Goal: Book appointment/travel/reservation

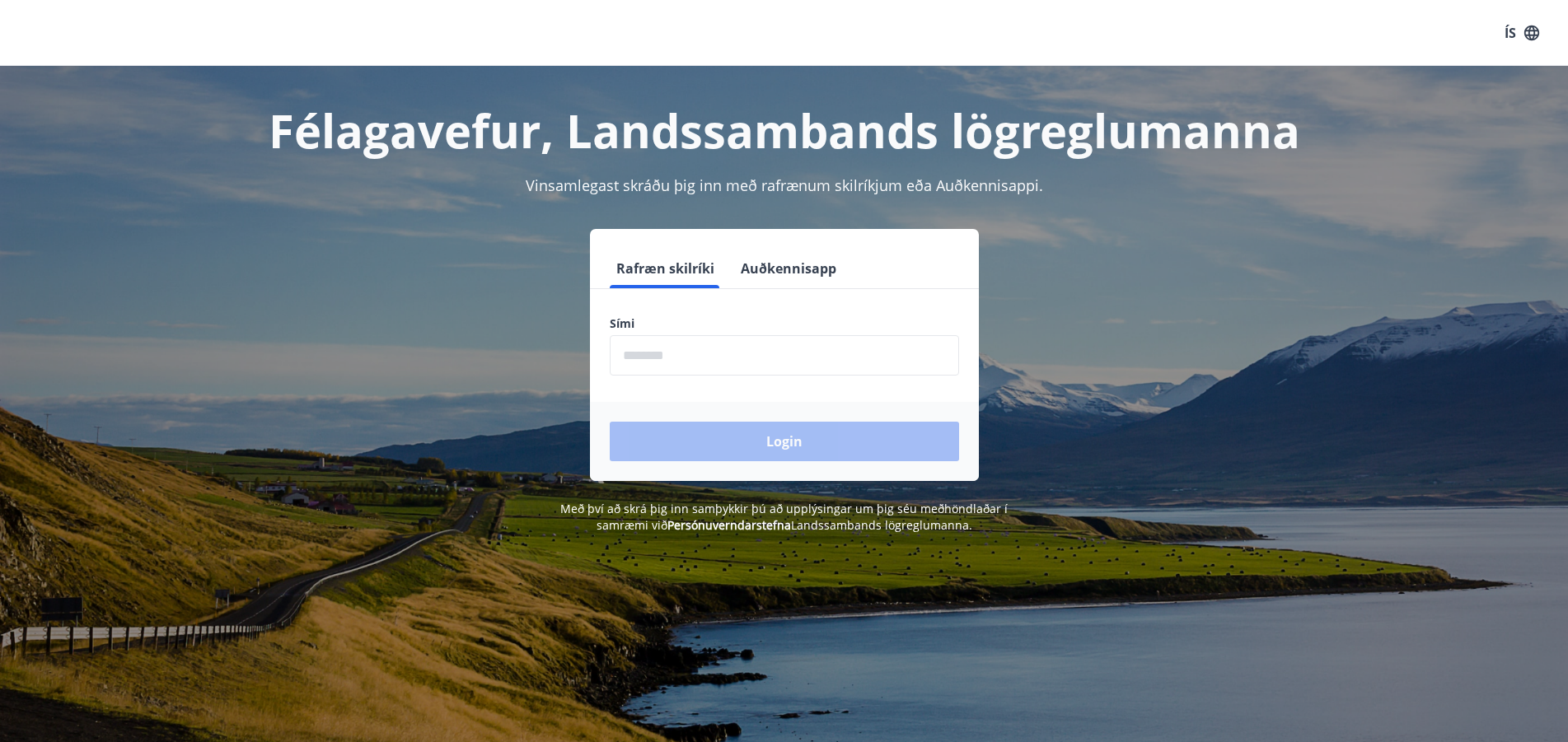
click at [663, 361] on input "phone" at bounding box center [784, 356] width 350 height 40
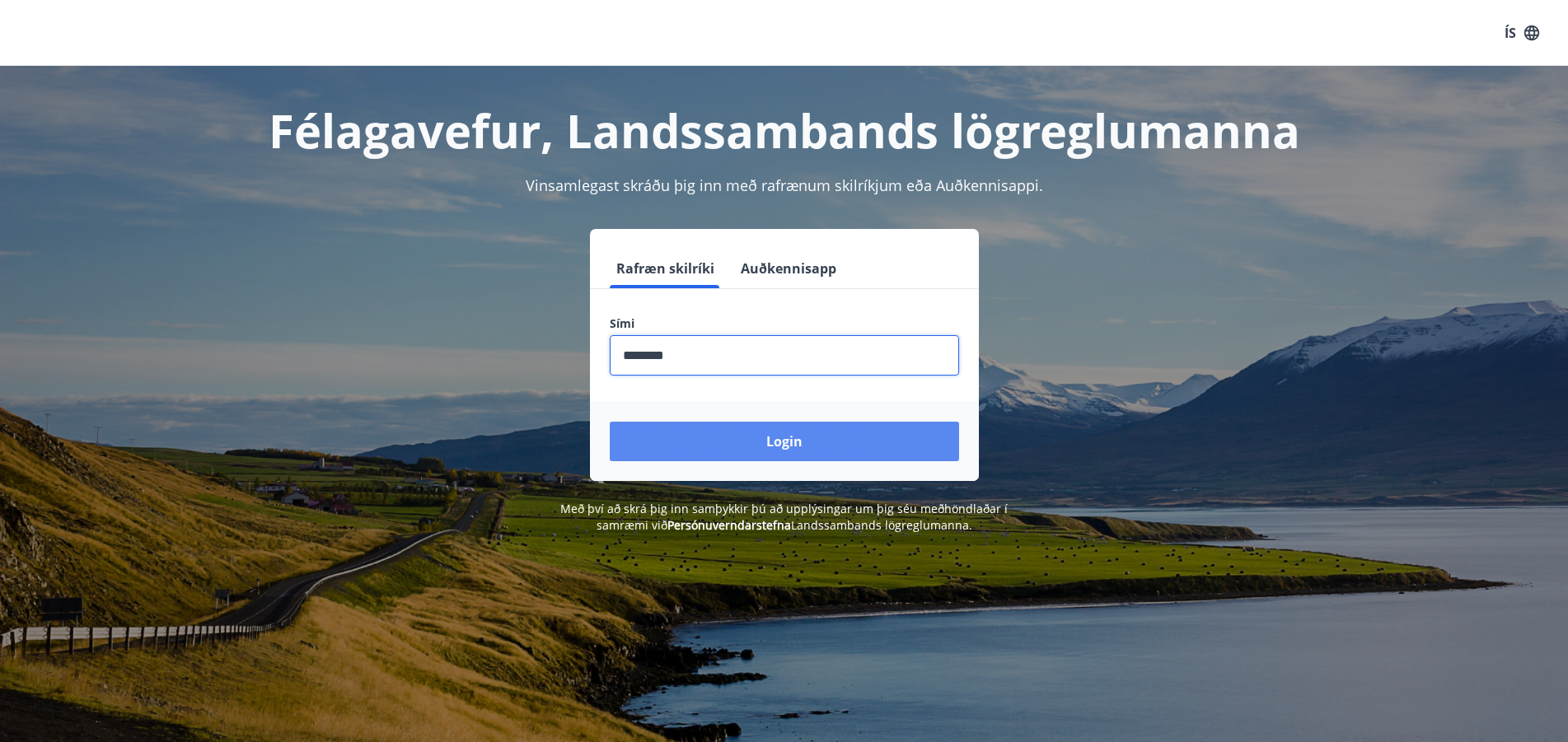
type input "********"
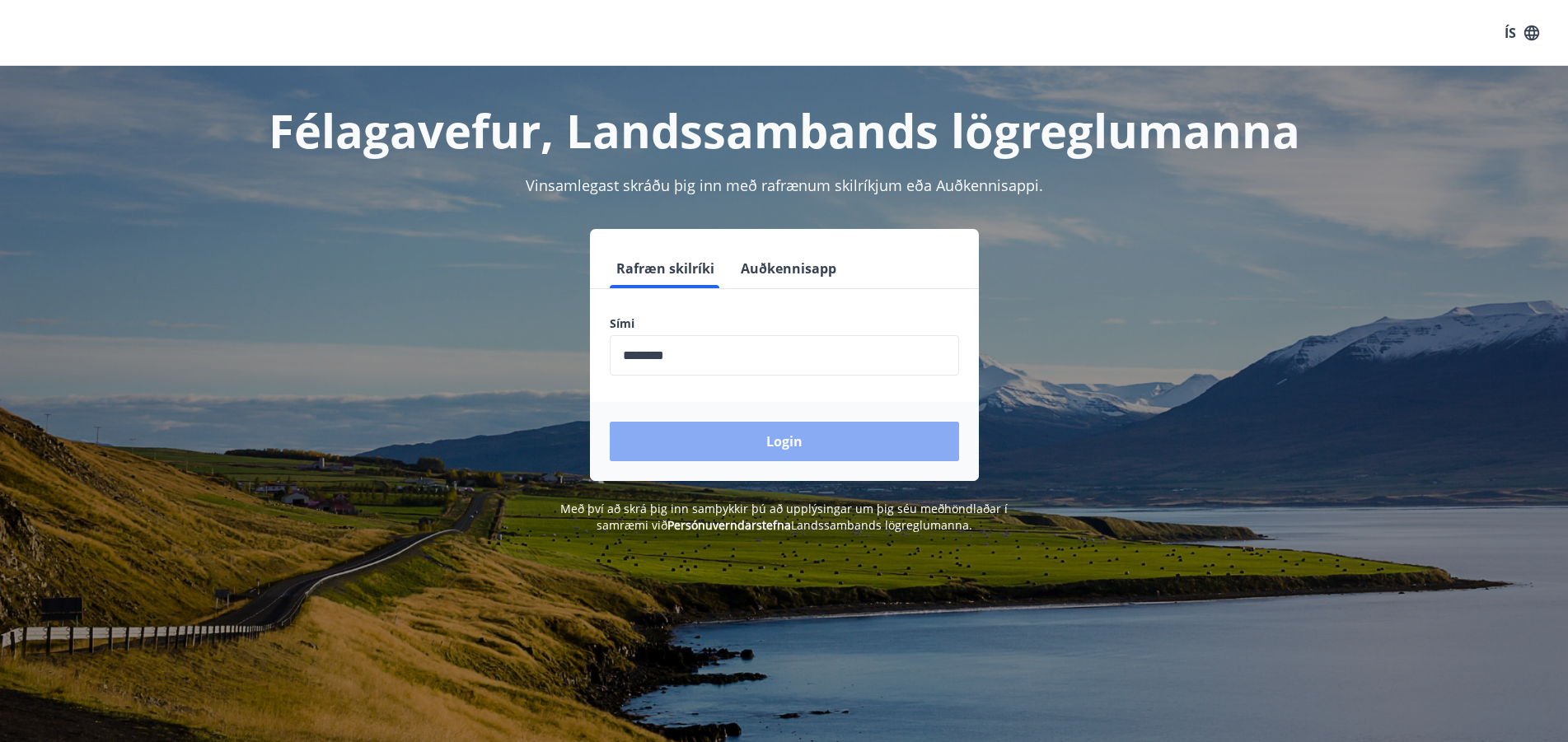
click at [777, 442] on button "Login" at bounding box center [784, 441] width 350 height 40
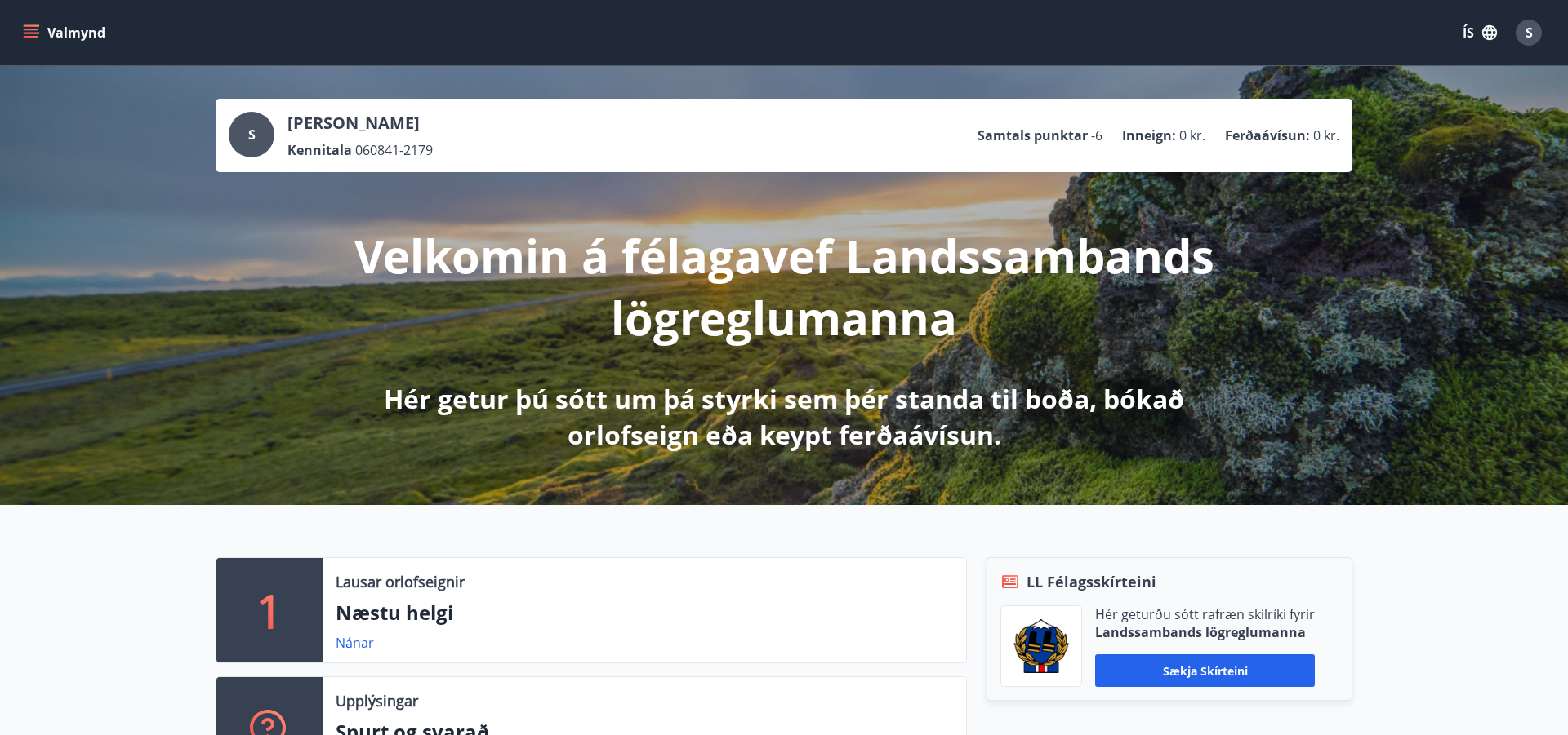
click at [346, 634] on link "Nánar" at bounding box center [354, 643] width 39 height 18
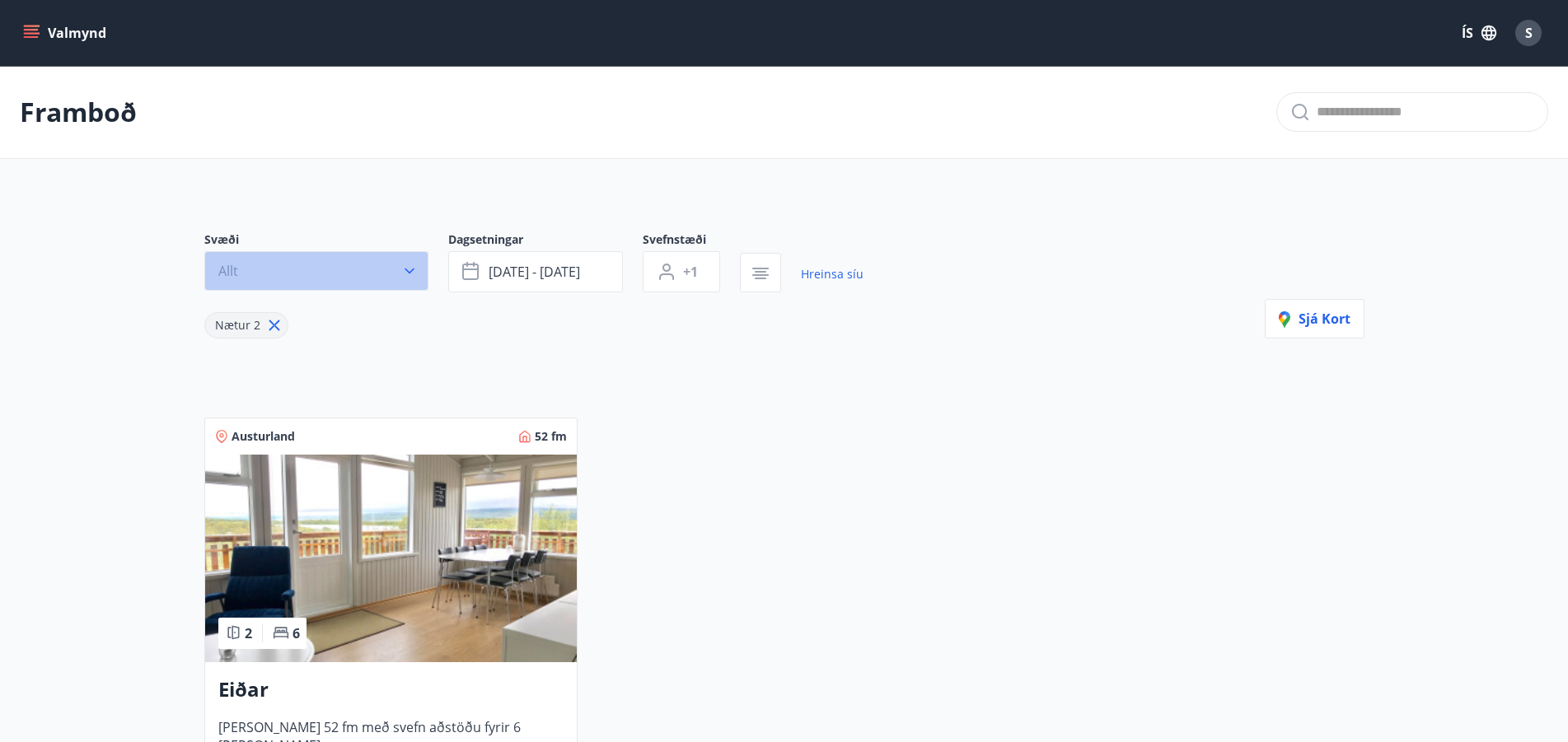
click at [408, 266] on icon "button" at bounding box center [409, 271] width 16 height 16
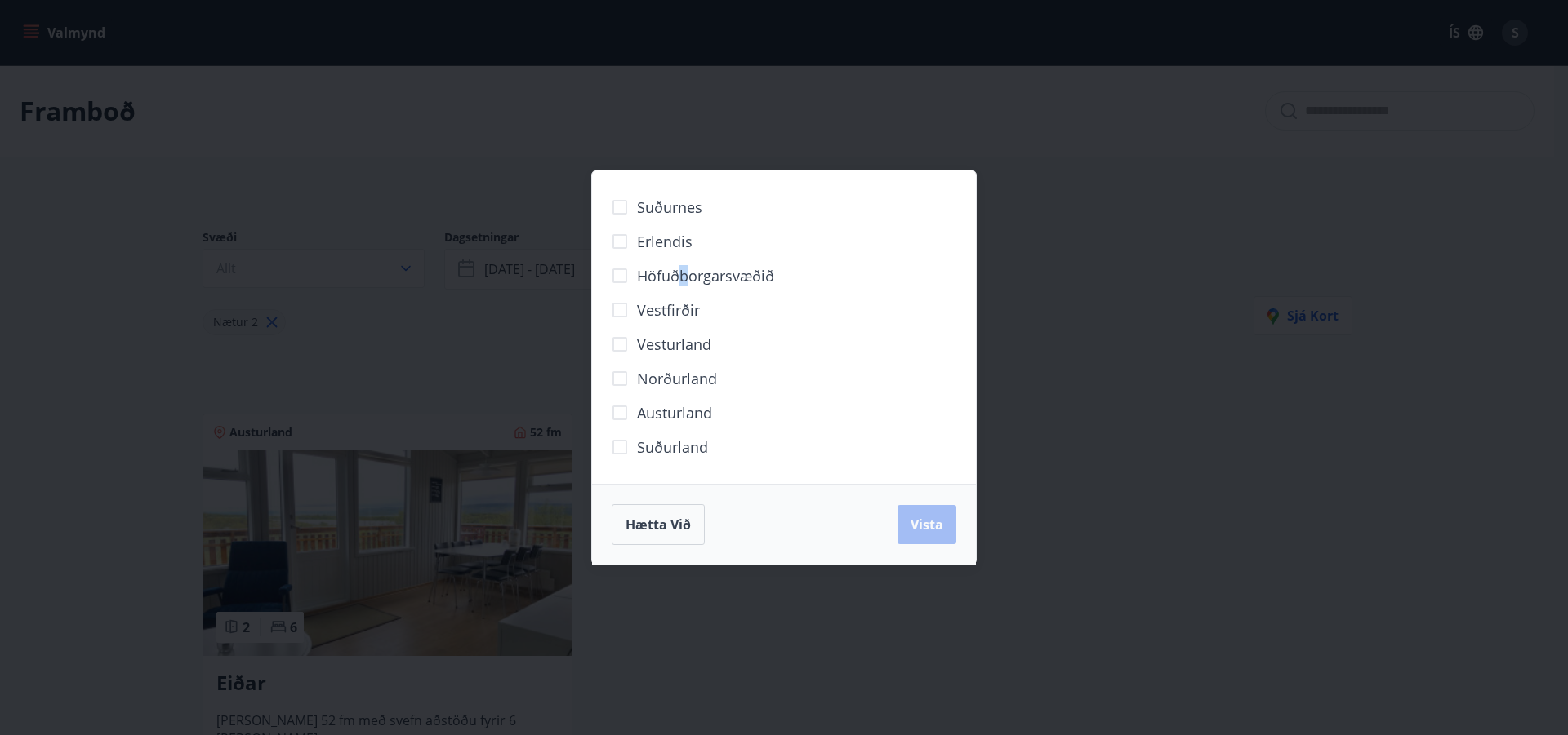
click at [684, 277] on span "Höfuðborgarsvæðið" at bounding box center [705, 275] width 138 height 21
click at [931, 524] on span "Vista" at bounding box center [927, 524] width 33 height 18
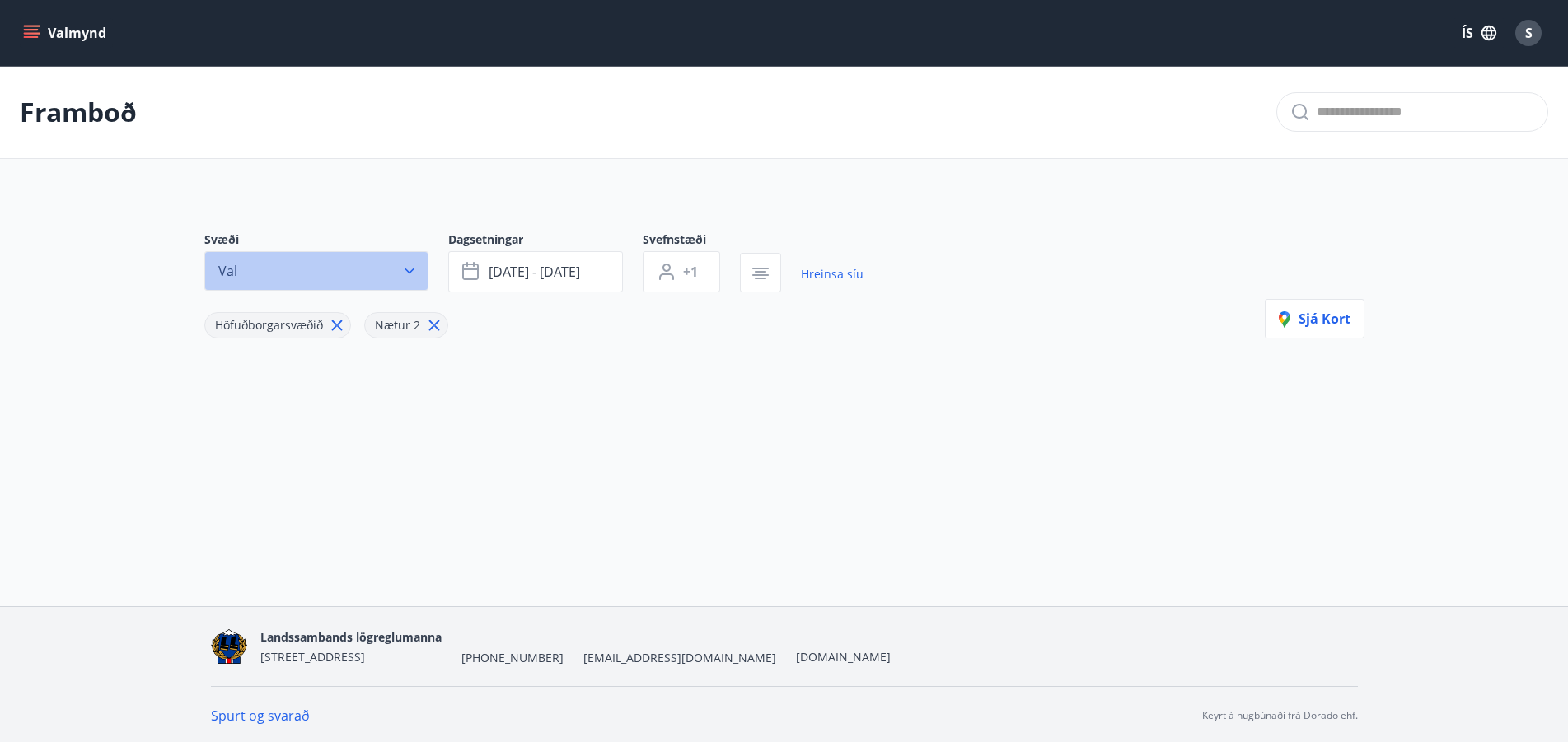
click at [406, 271] on icon "button" at bounding box center [409, 272] width 10 height 6
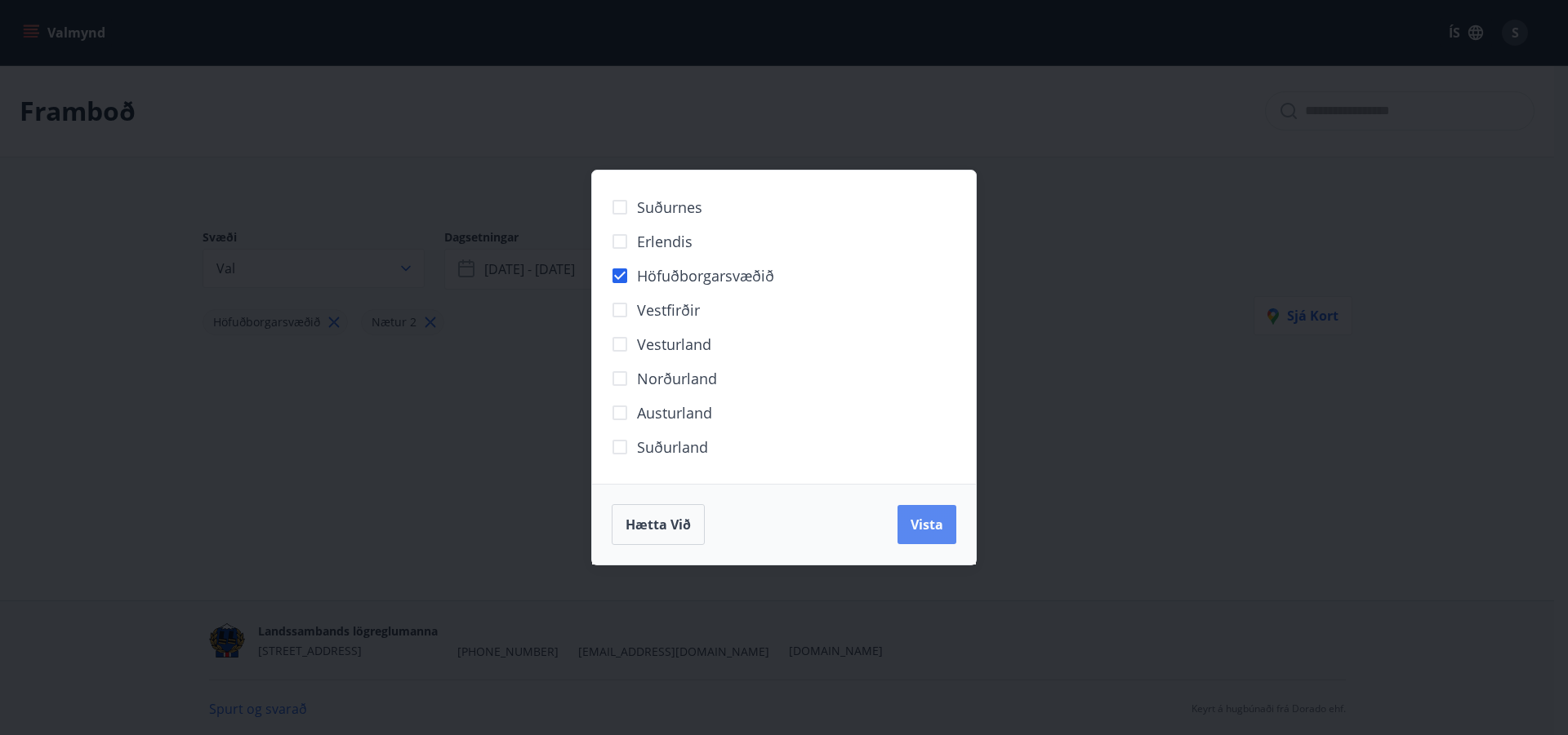
click at [919, 527] on span "Vista" at bounding box center [927, 524] width 33 height 18
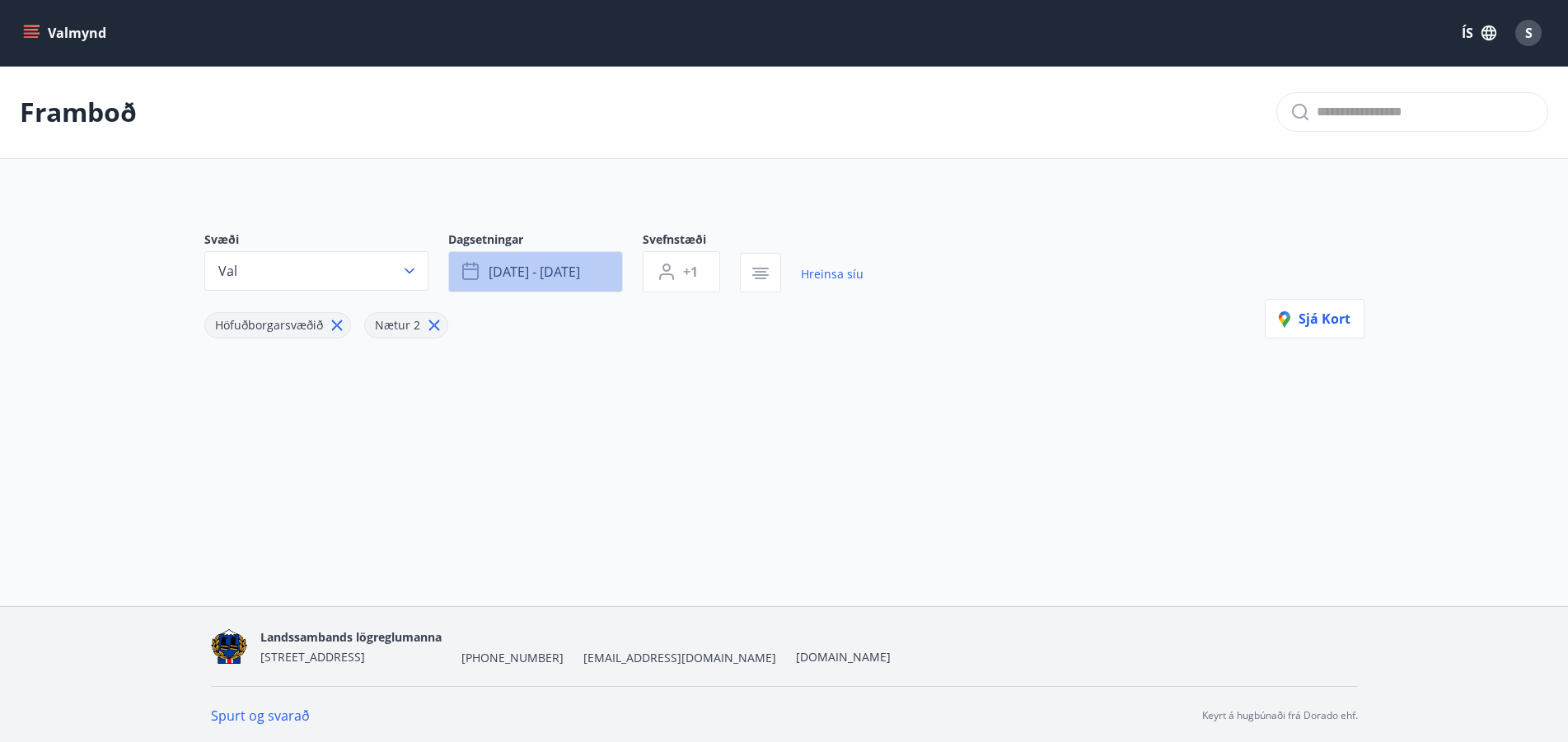
click at [474, 268] on icon "button" at bounding box center [472, 272] width 20 height 20
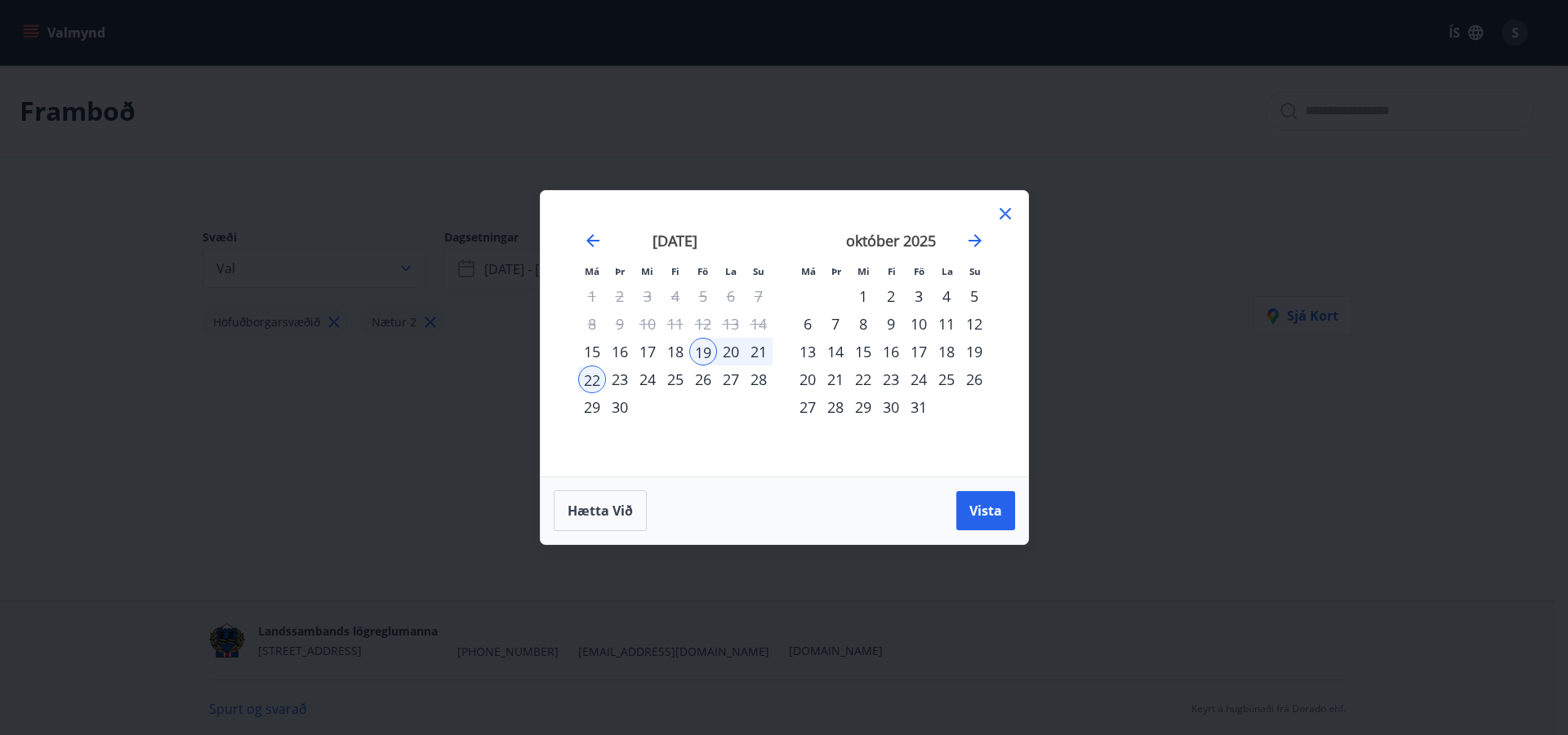
click at [675, 383] on div "25" at bounding box center [675, 380] width 28 height 28
click at [974, 506] on span "Vista" at bounding box center [985, 510] width 33 height 18
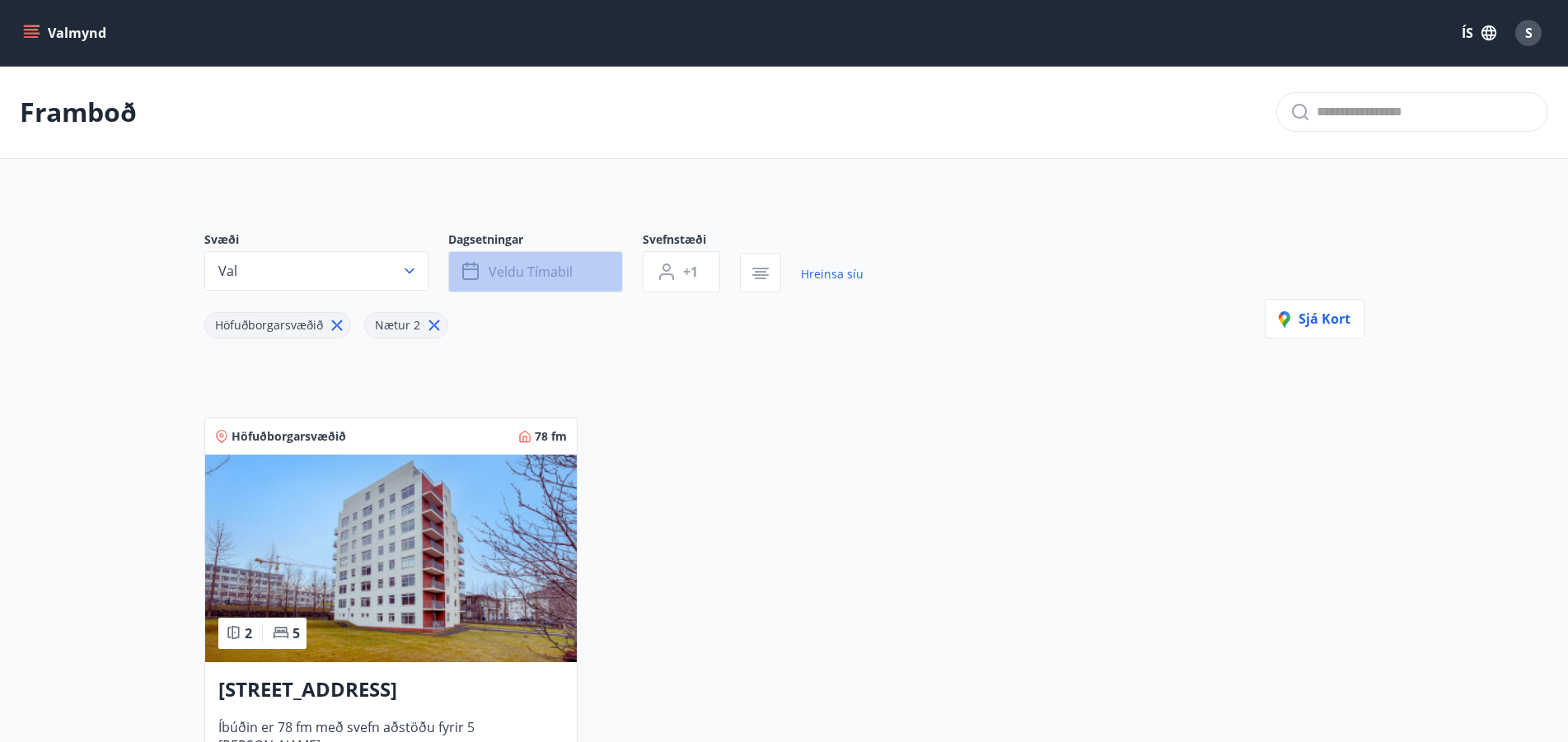
click at [473, 269] on icon "button" at bounding box center [470, 270] width 16 height 2
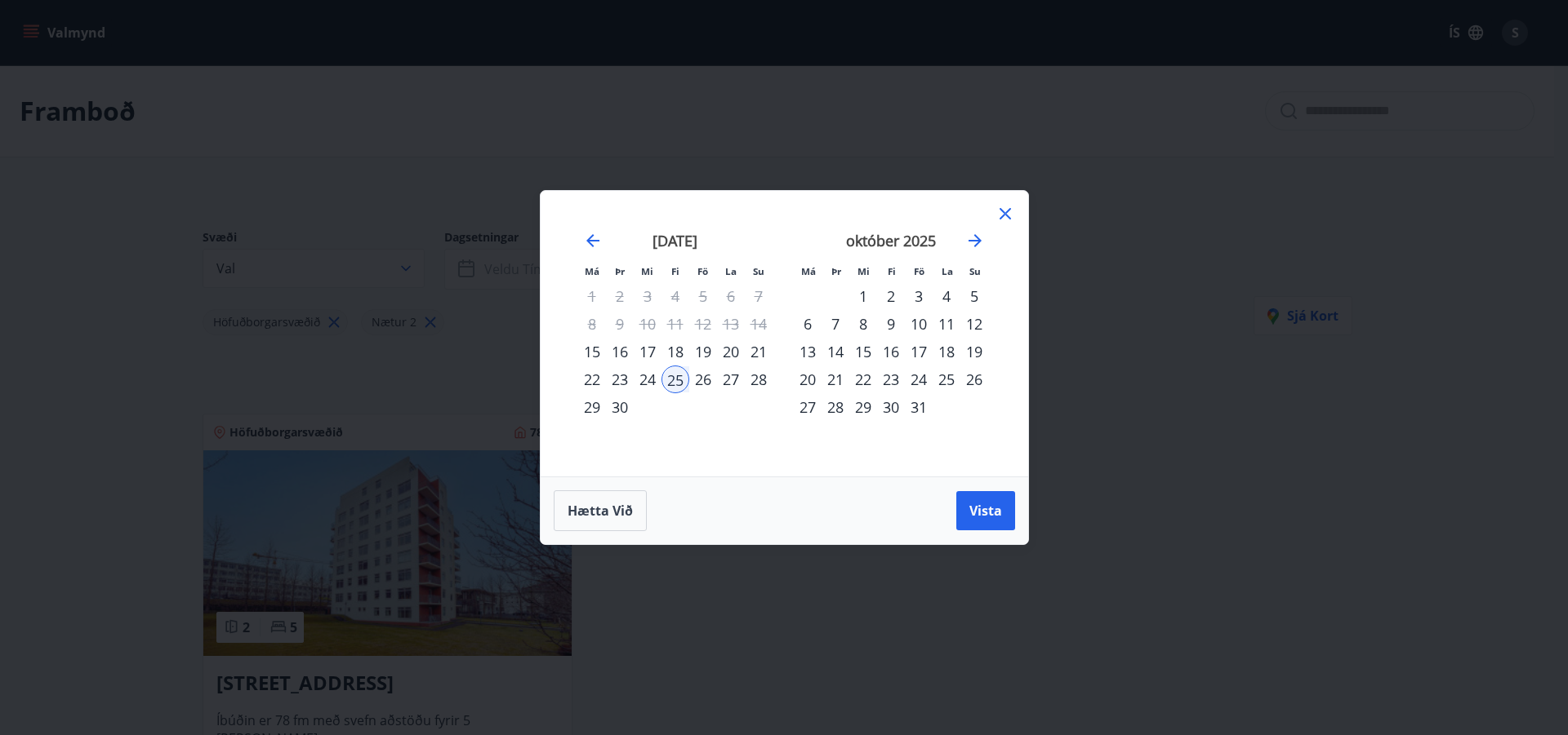
drag, startPoint x: 984, startPoint y: 505, endPoint x: 969, endPoint y: 491, distance: 20.5
click at [980, 501] on button "Vista" at bounding box center [985, 511] width 58 height 40
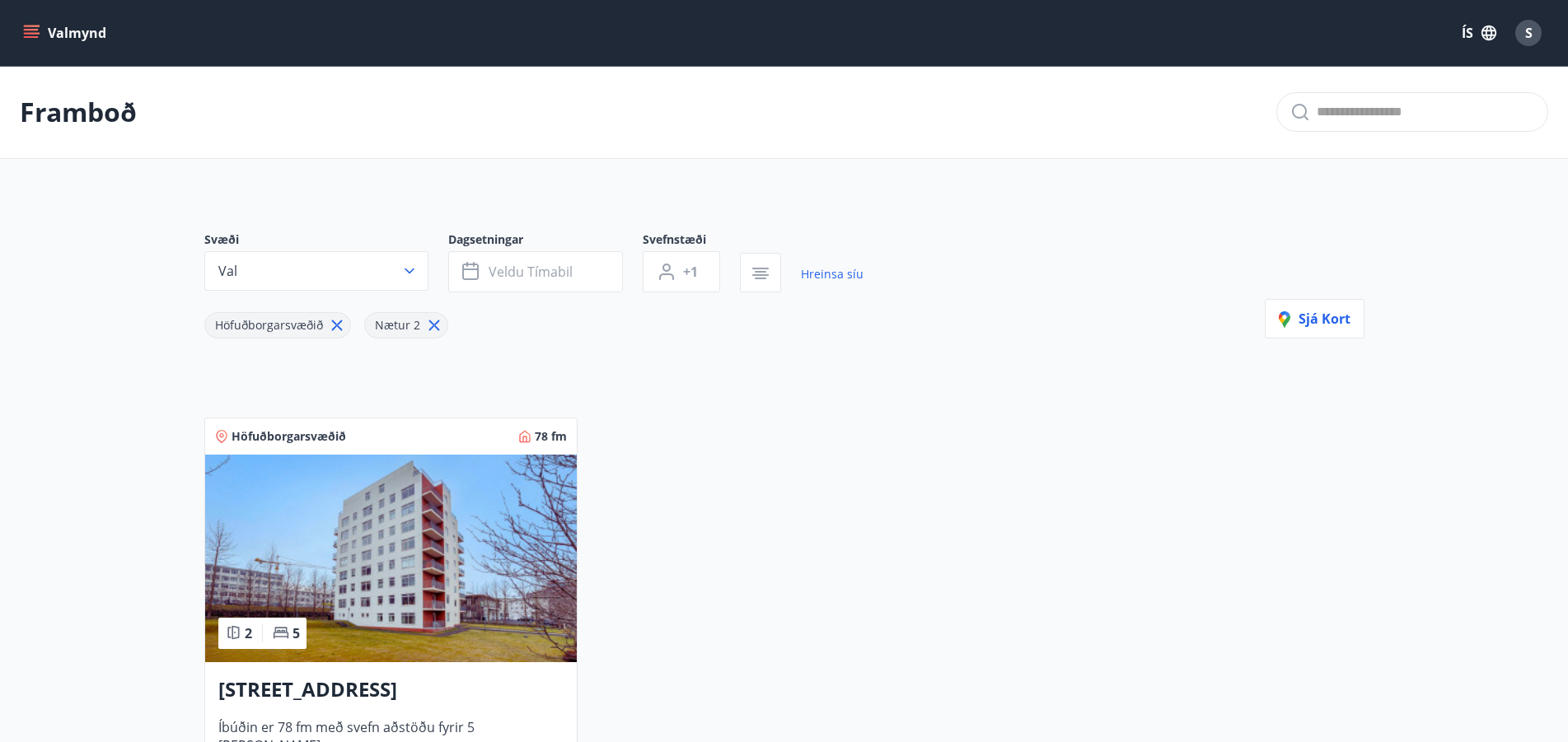
click at [429, 325] on icon at bounding box center [434, 326] width 18 height 18
click at [339, 323] on icon at bounding box center [337, 326] width 18 height 18
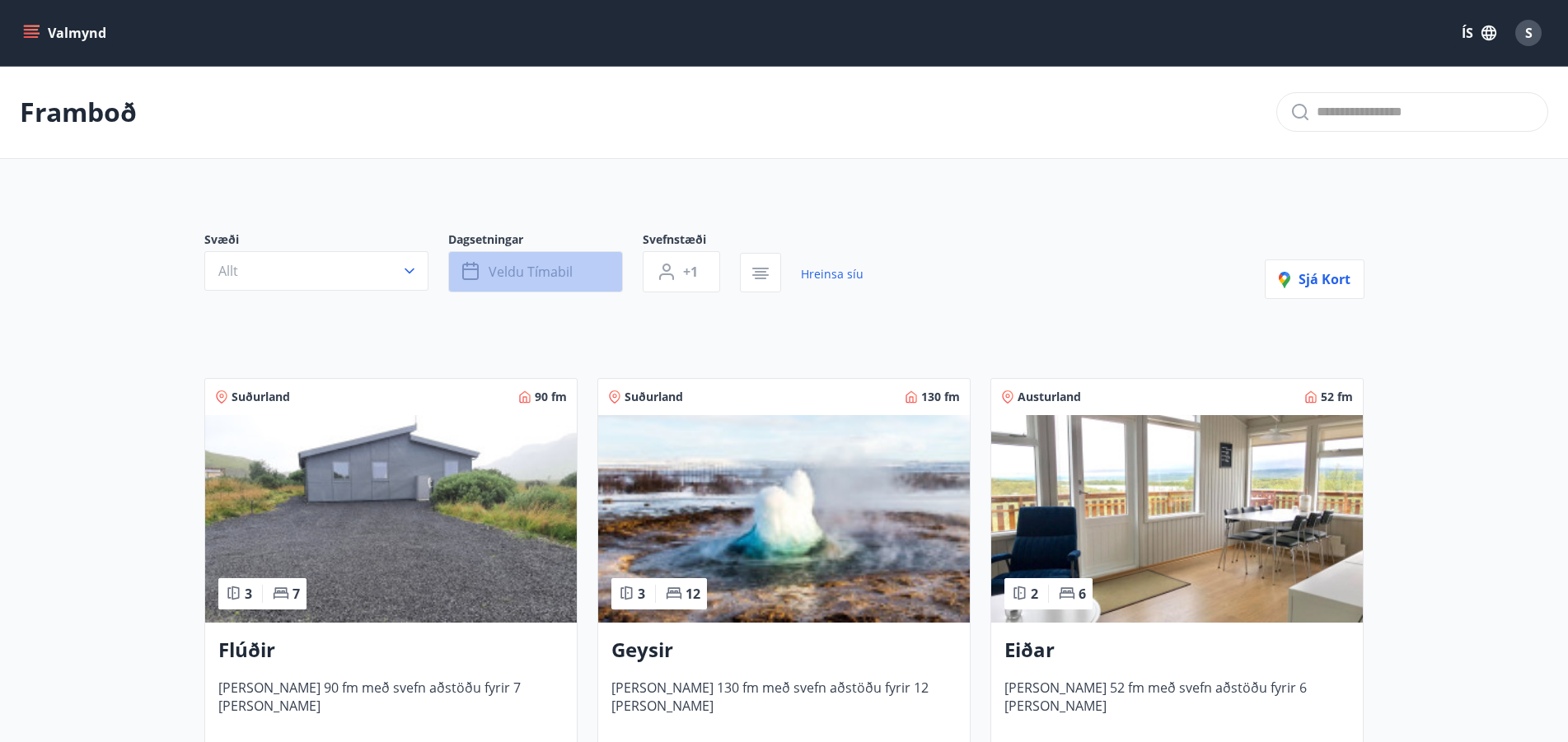
click at [464, 273] on icon "button" at bounding box center [472, 272] width 20 height 20
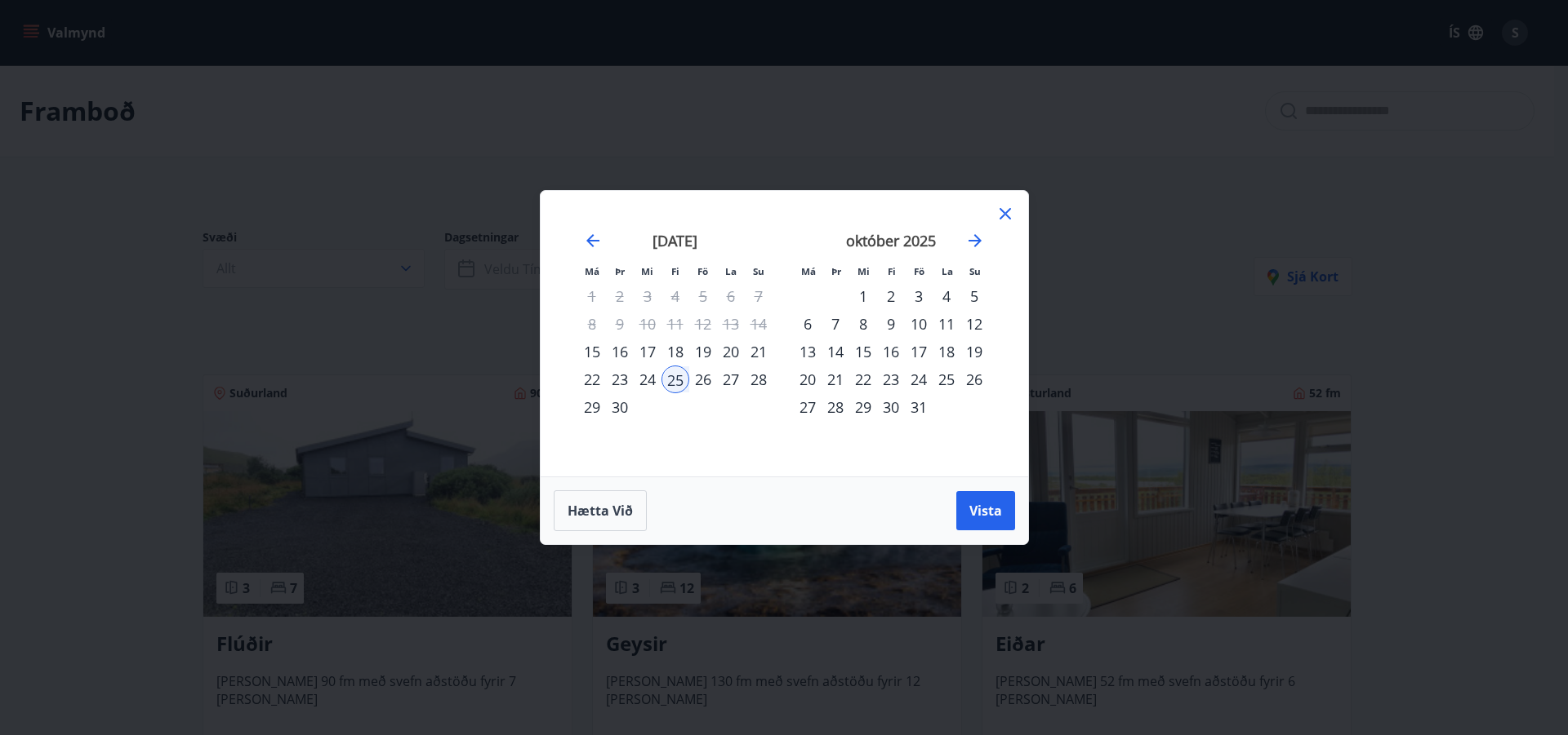
click at [673, 381] on div "25" at bounding box center [675, 380] width 28 height 28
click at [996, 519] on button "Vista" at bounding box center [985, 511] width 58 height 40
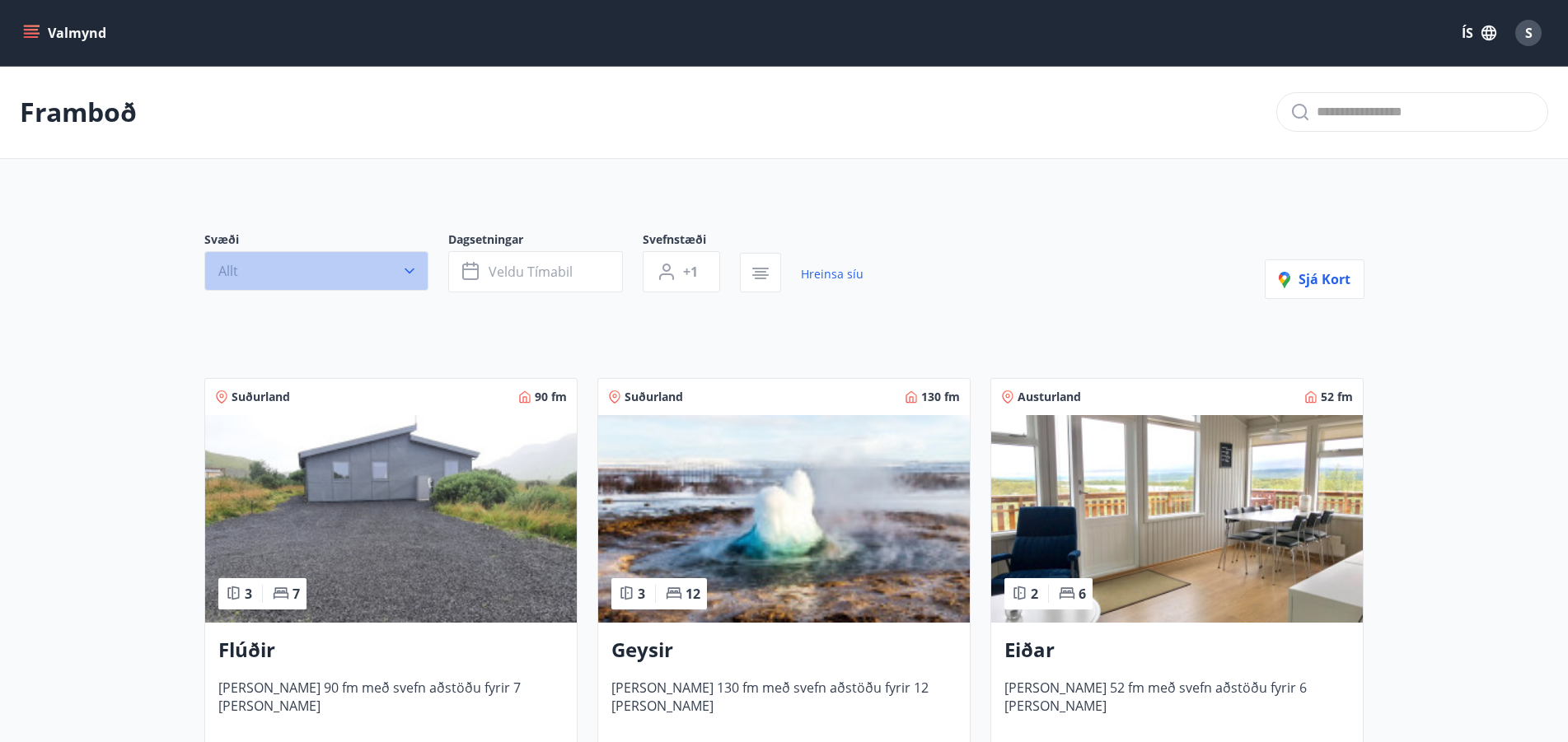
click at [406, 265] on icon "button" at bounding box center [409, 271] width 16 height 16
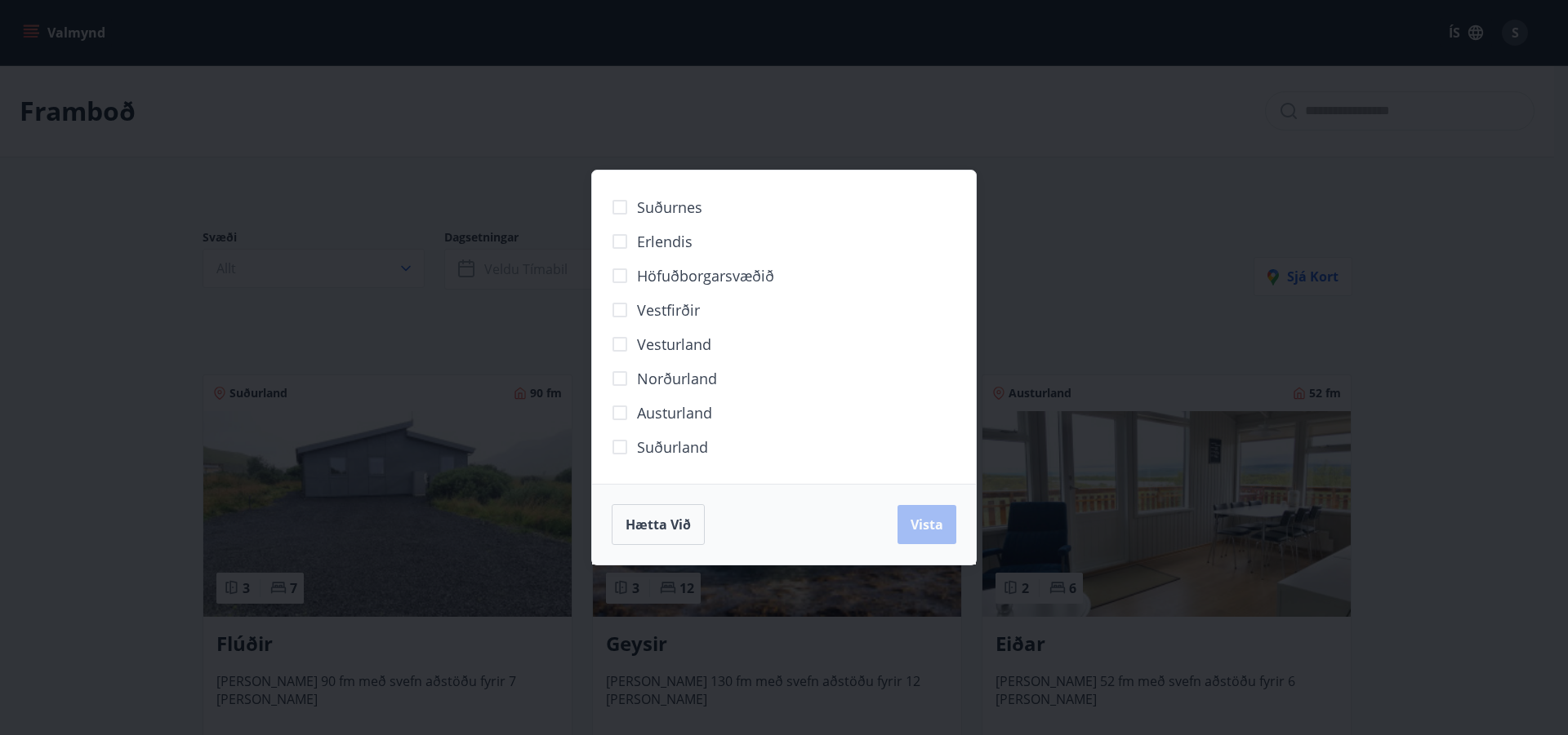
click at [654, 268] on span "Höfuðborgarsvæðið" at bounding box center [705, 275] width 138 height 21
click at [916, 520] on span "Vista" at bounding box center [927, 524] width 33 height 18
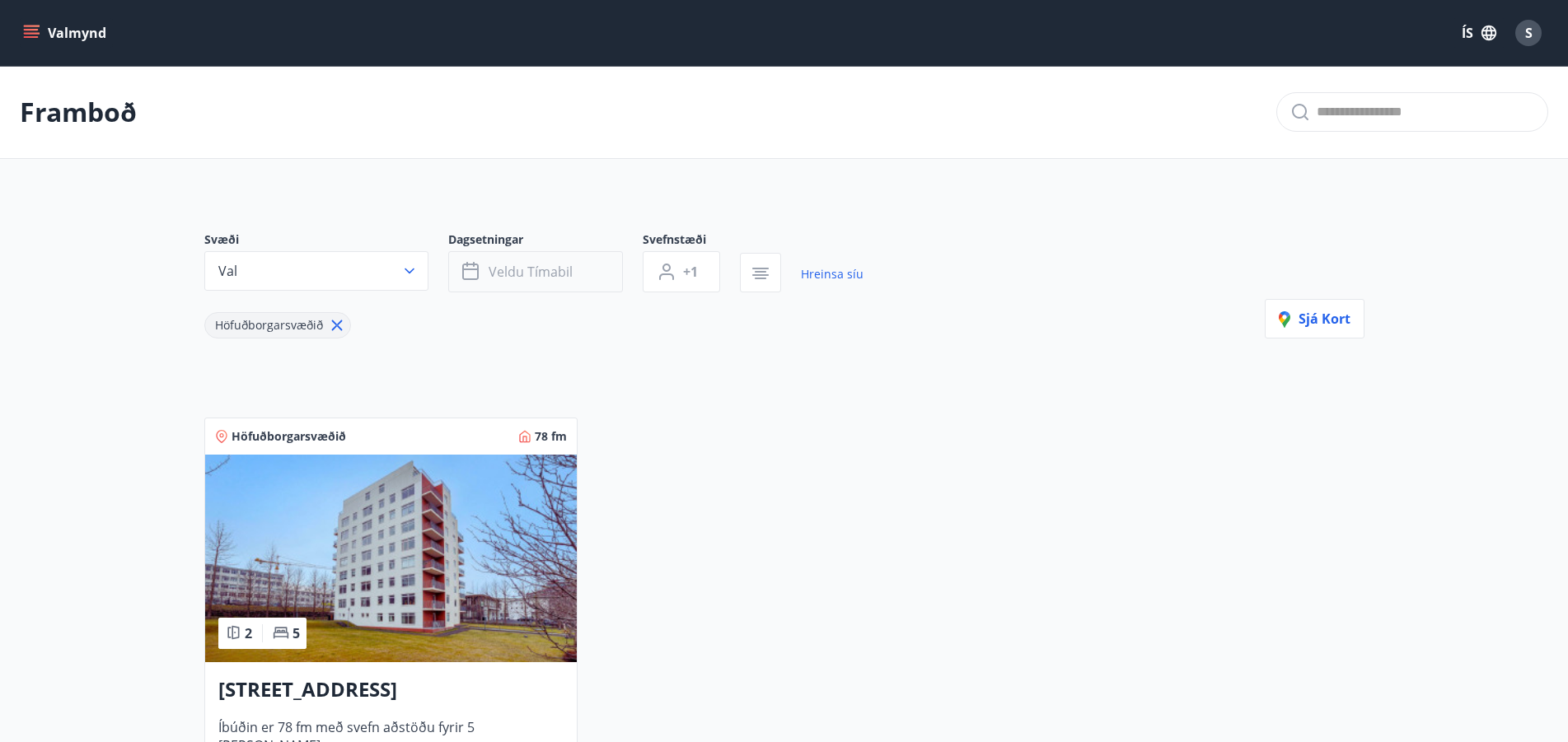
click at [476, 267] on icon "button" at bounding box center [472, 272] width 20 height 20
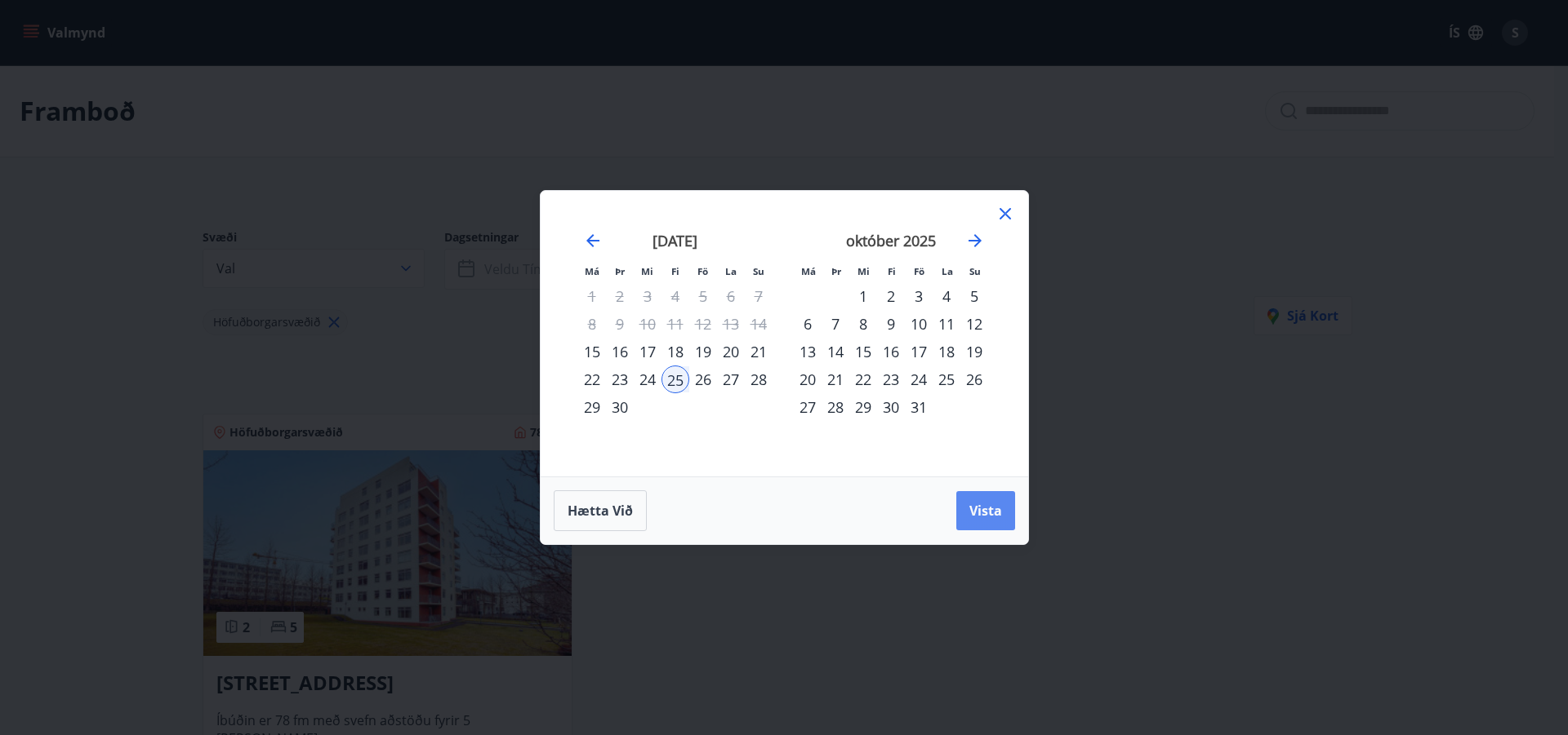
click at [986, 514] on span "Vista" at bounding box center [985, 510] width 33 height 18
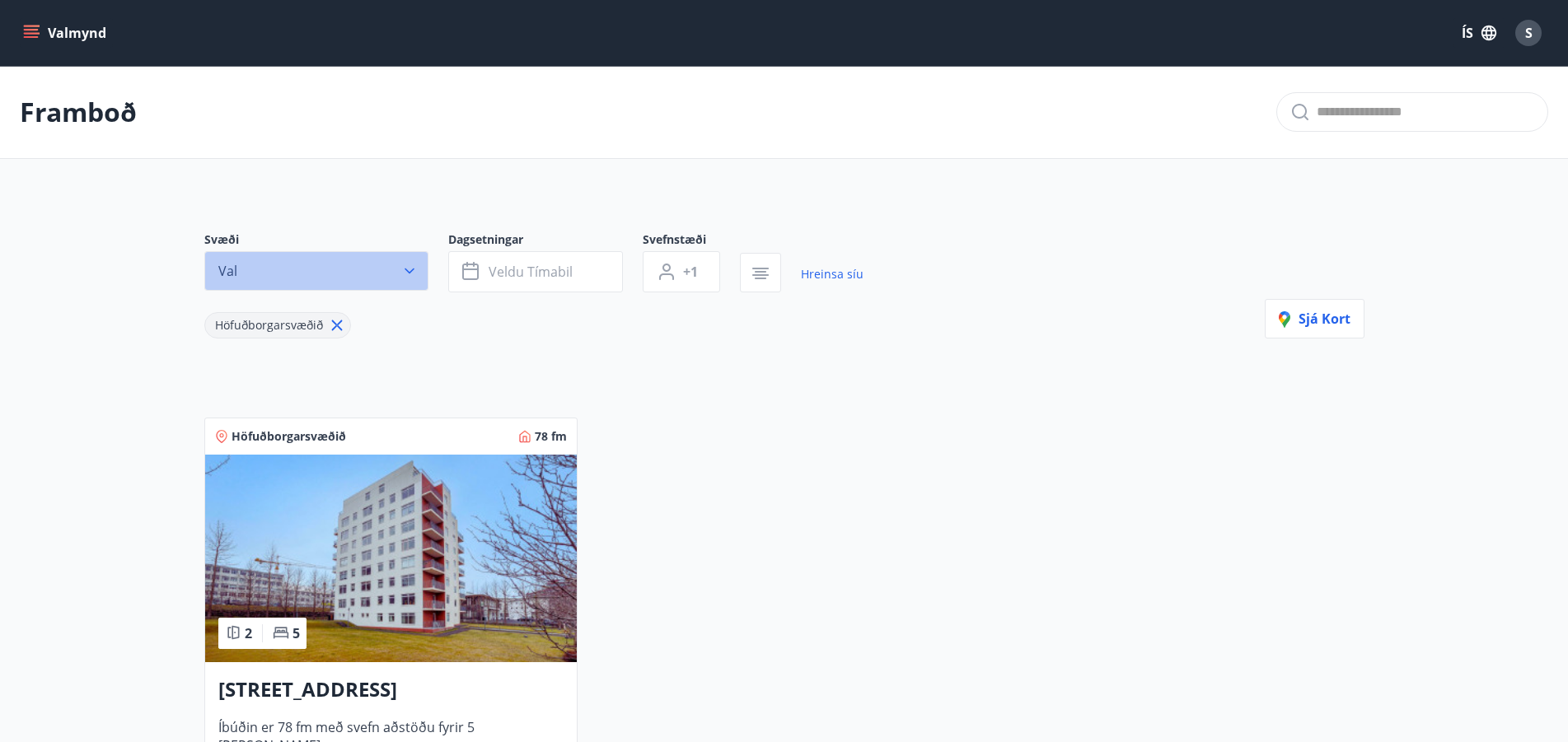
click at [406, 266] on icon "button" at bounding box center [409, 271] width 16 height 16
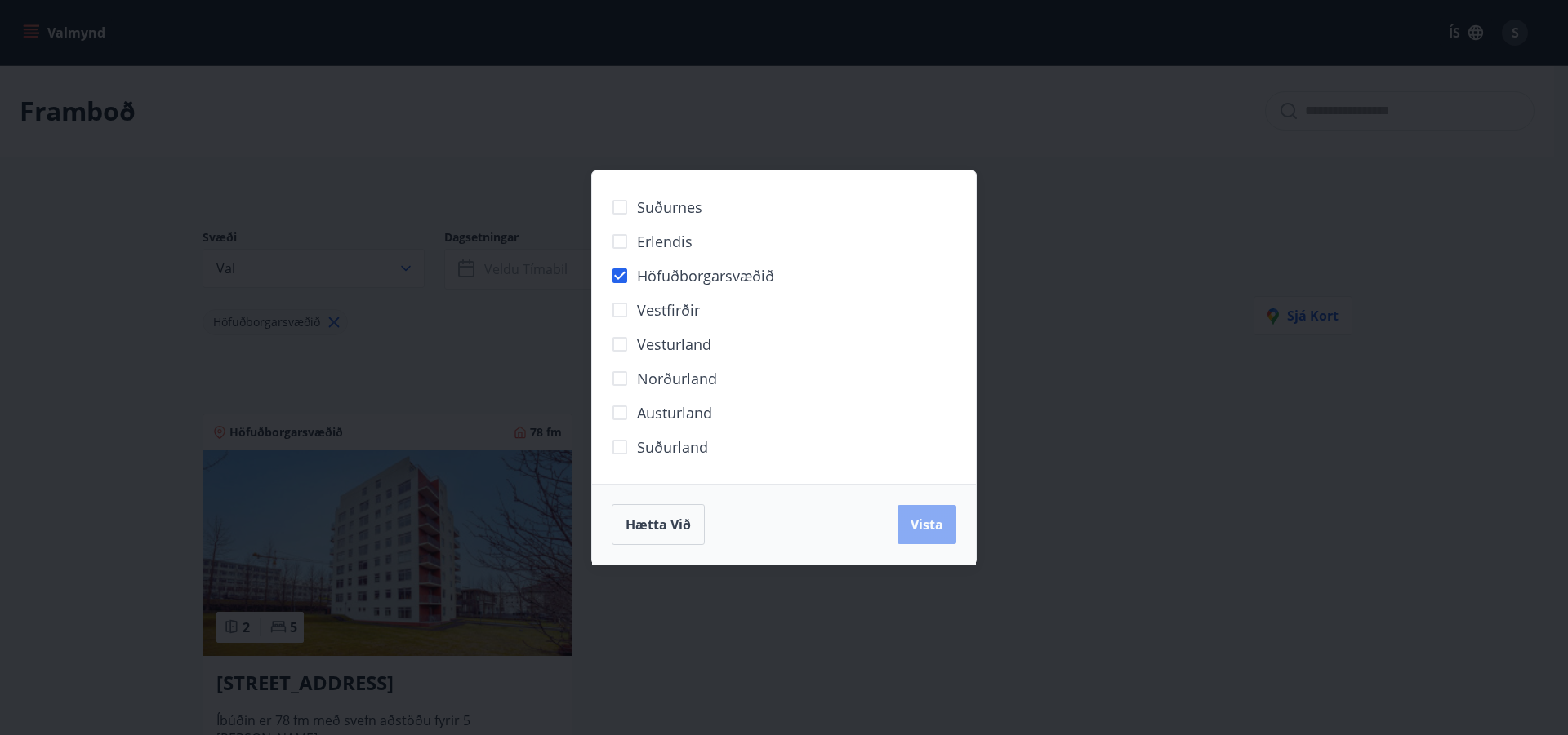
drag, startPoint x: 939, startPoint y: 526, endPoint x: 934, endPoint y: 519, distance: 8.6
click at [934, 519] on span "Vista" at bounding box center [927, 524] width 33 height 18
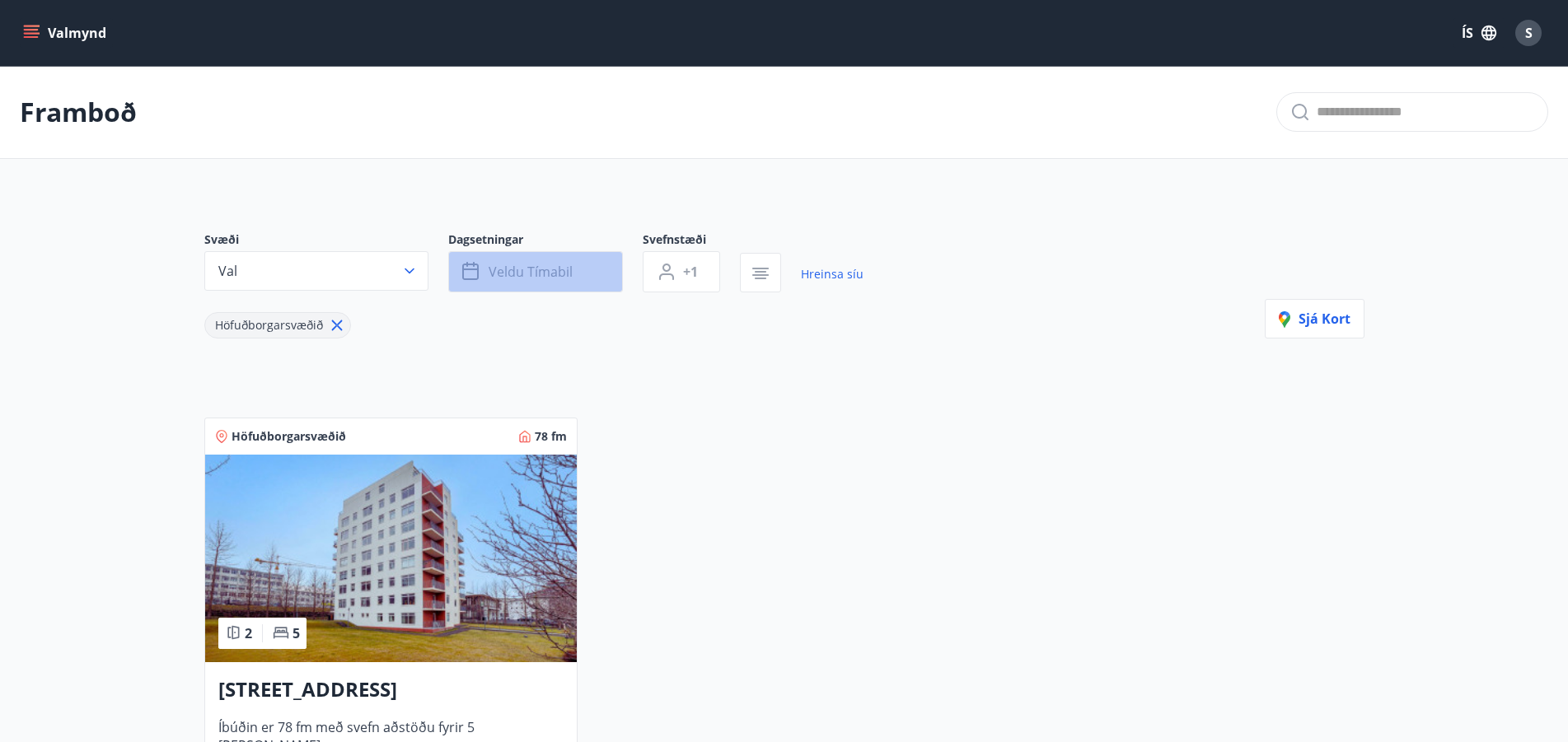
click at [469, 272] on icon "button" at bounding box center [472, 272] width 20 height 20
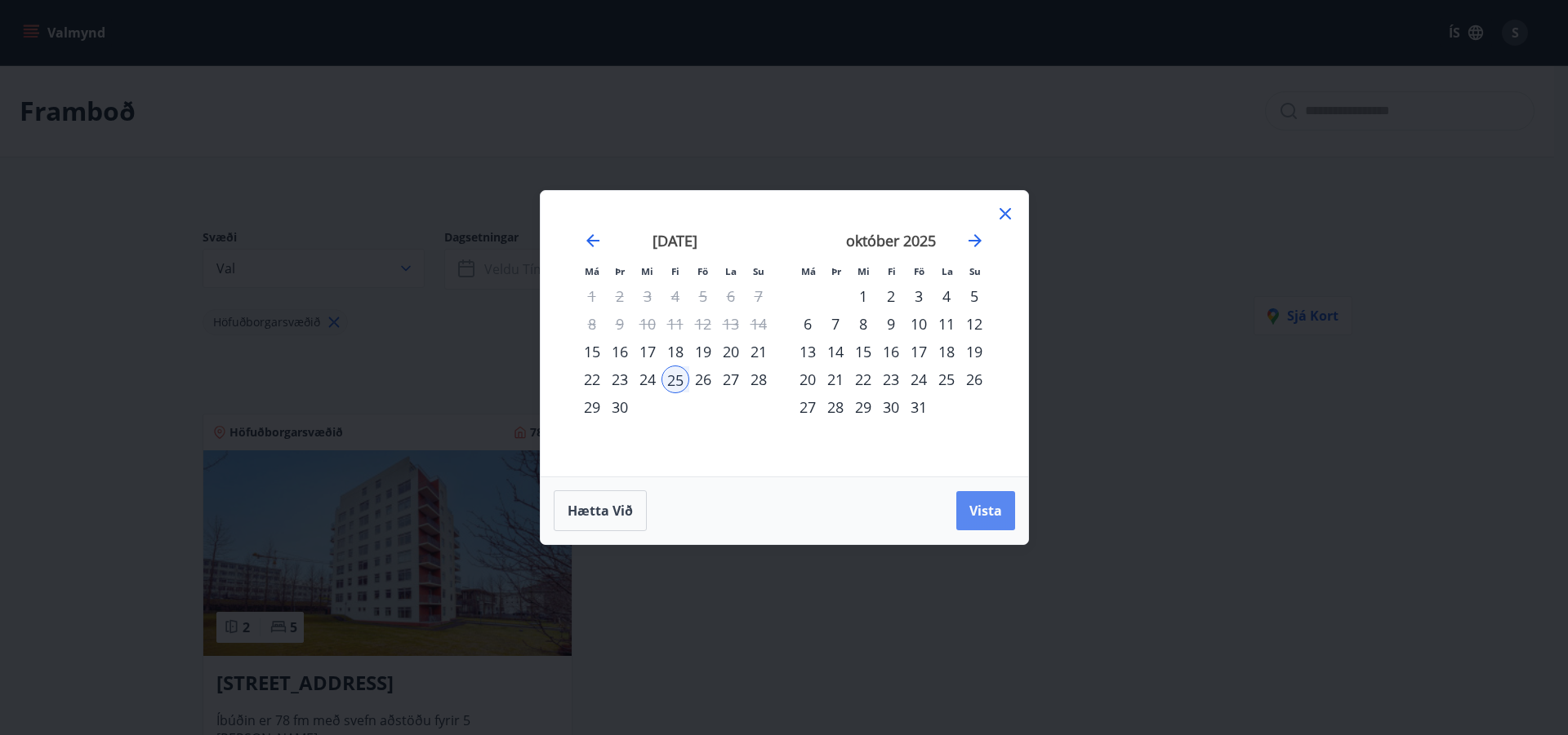
click at [992, 508] on span "Vista" at bounding box center [985, 510] width 33 height 18
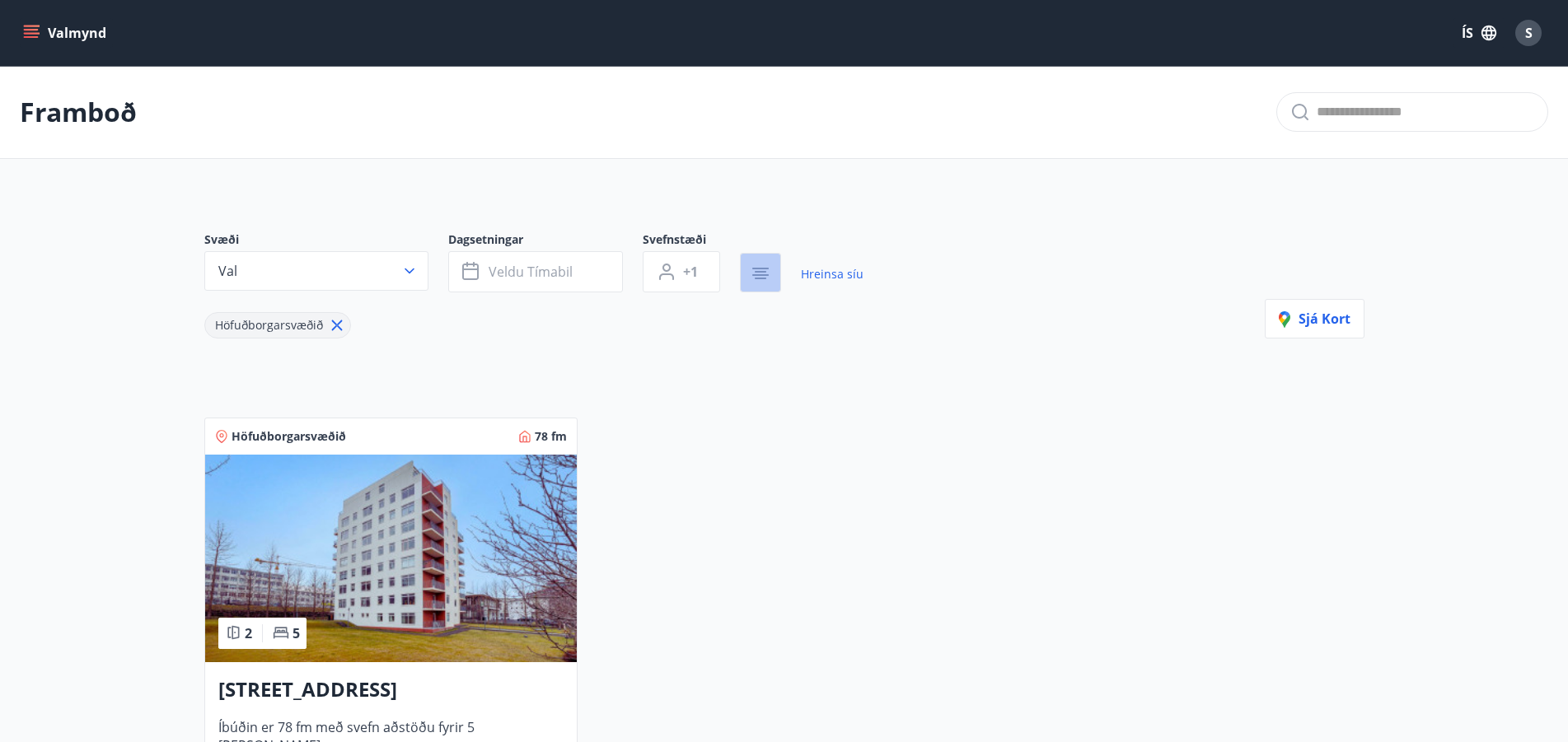
click at [760, 271] on icon "button" at bounding box center [760, 274] width 20 height 20
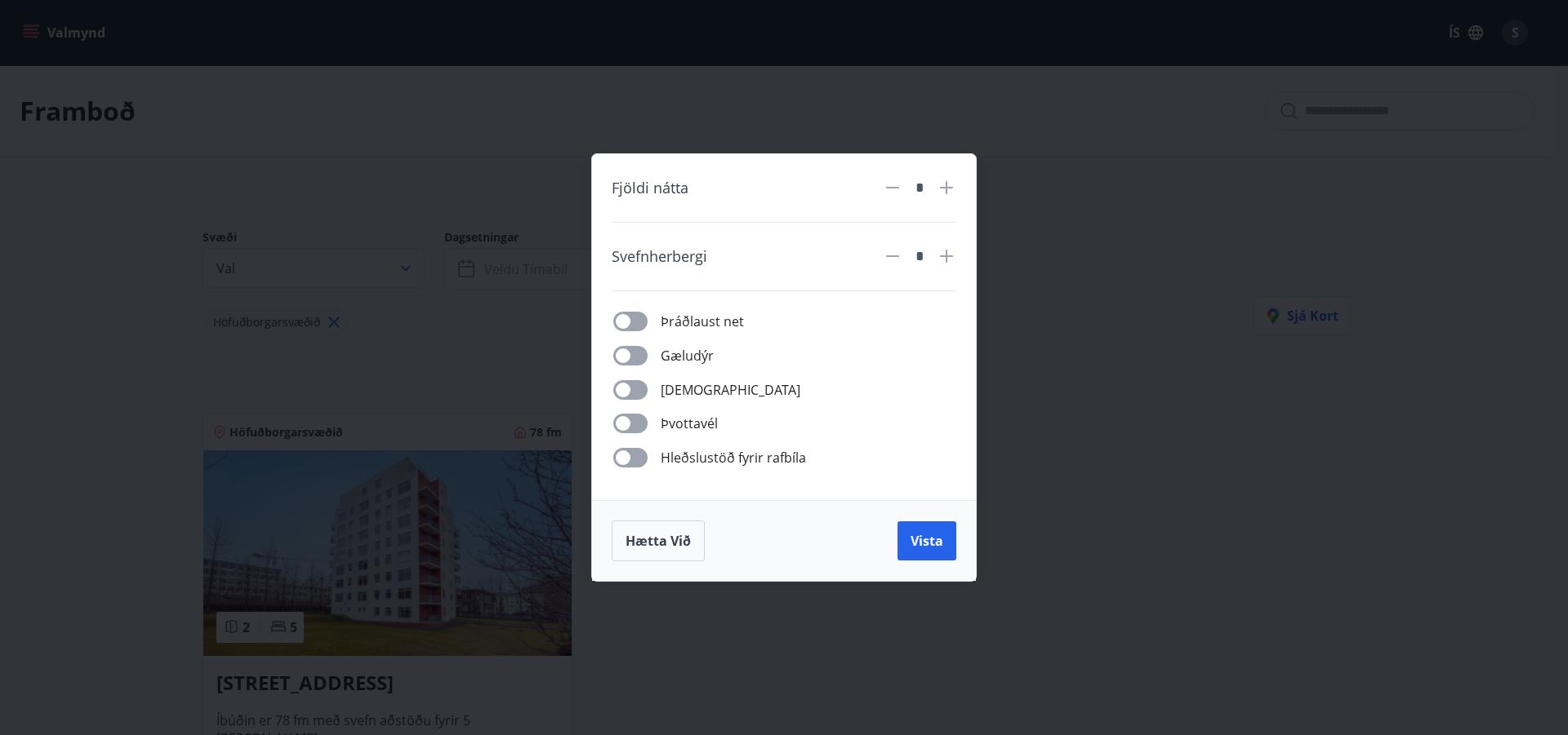
click at [947, 188] on icon at bounding box center [945, 187] width 13 height 13
click at [947, 187] on icon at bounding box center [946, 188] width 20 height 20
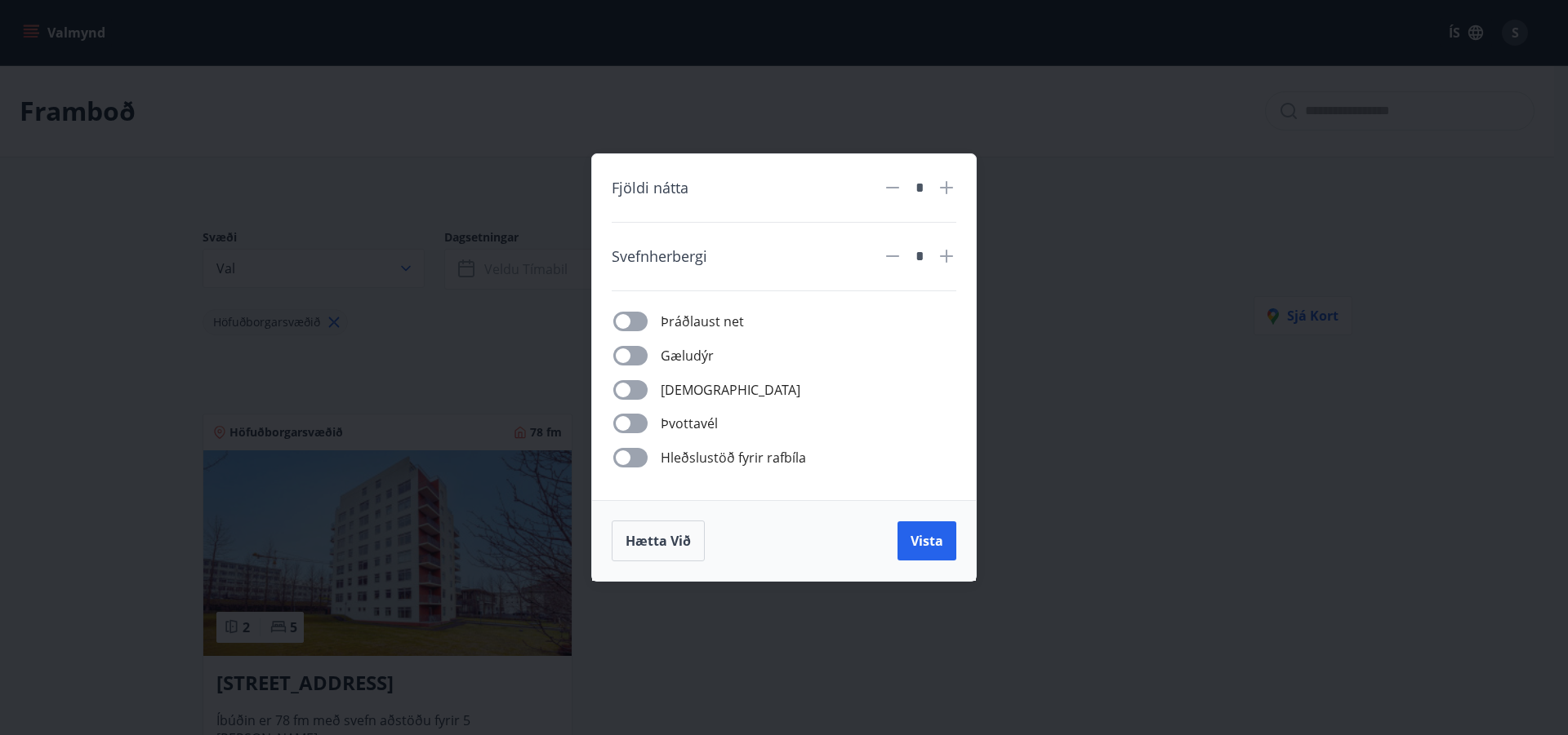
click at [947, 187] on icon at bounding box center [946, 188] width 20 height 20
click at [949, 189] on icon at bounding box center [946, 188] width 20 height 20
click at [892, 189] on icon at bounding box center [893, 188] width 20 height 20
type input "*"
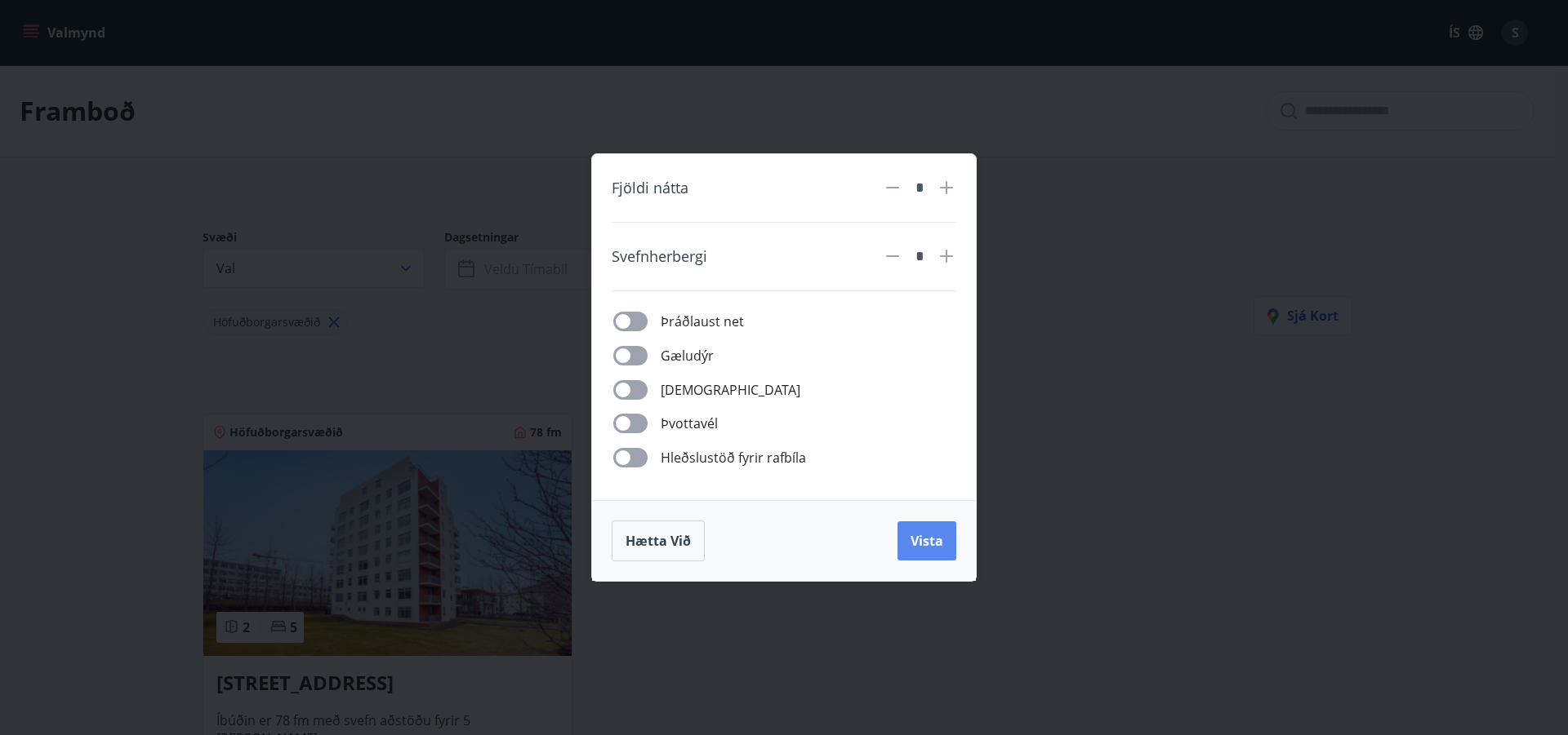
click at [932, 545] on span "Vista" at bounding box center [927, 541] width 33 height 18
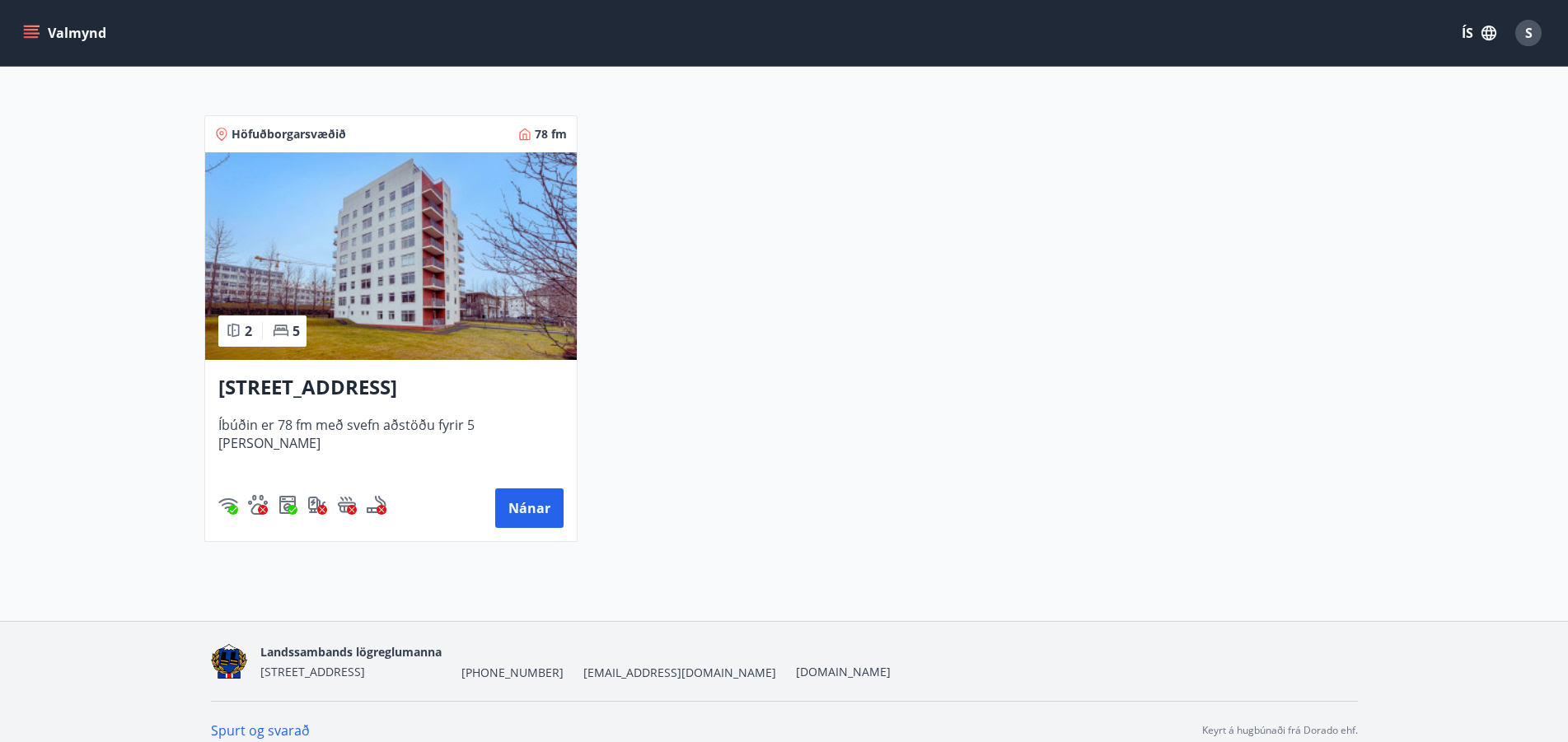
scroll to position [320, 0]
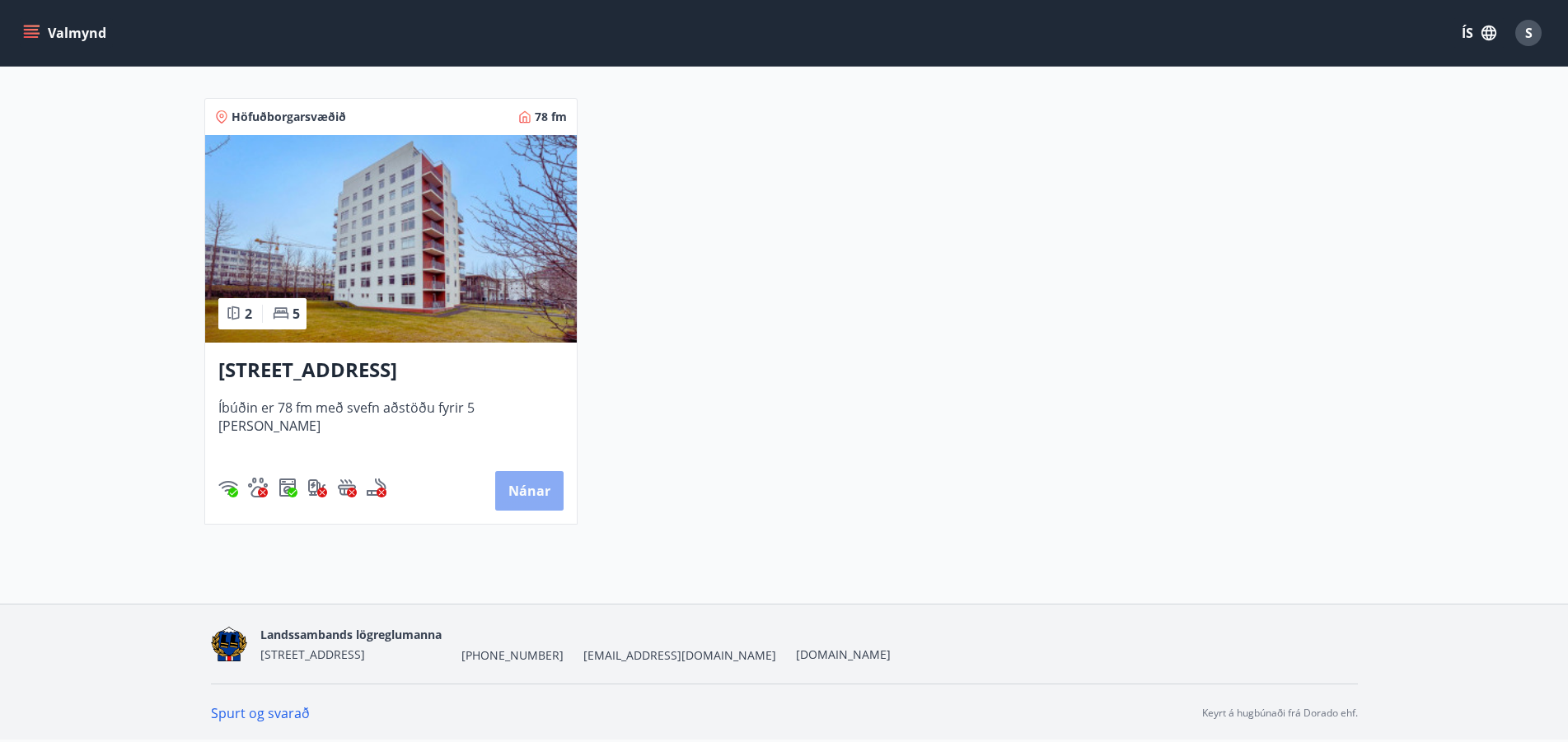
click at [524, 487] on button "Nánar" at bounding box center [529, 491] width 68 height 40
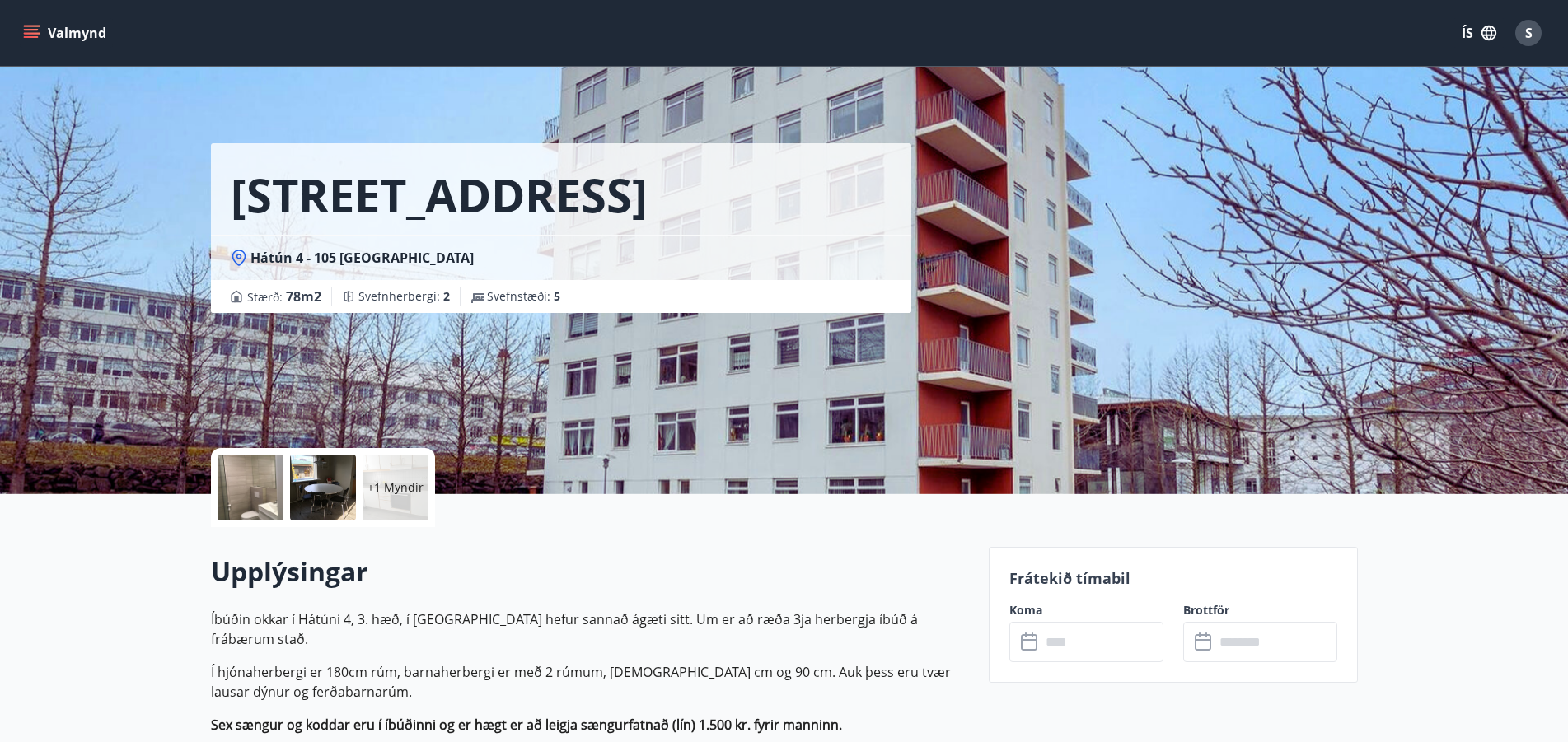
click at [28, 32] on icon "menu" at bounding box center [31, 33] width 16 height 16
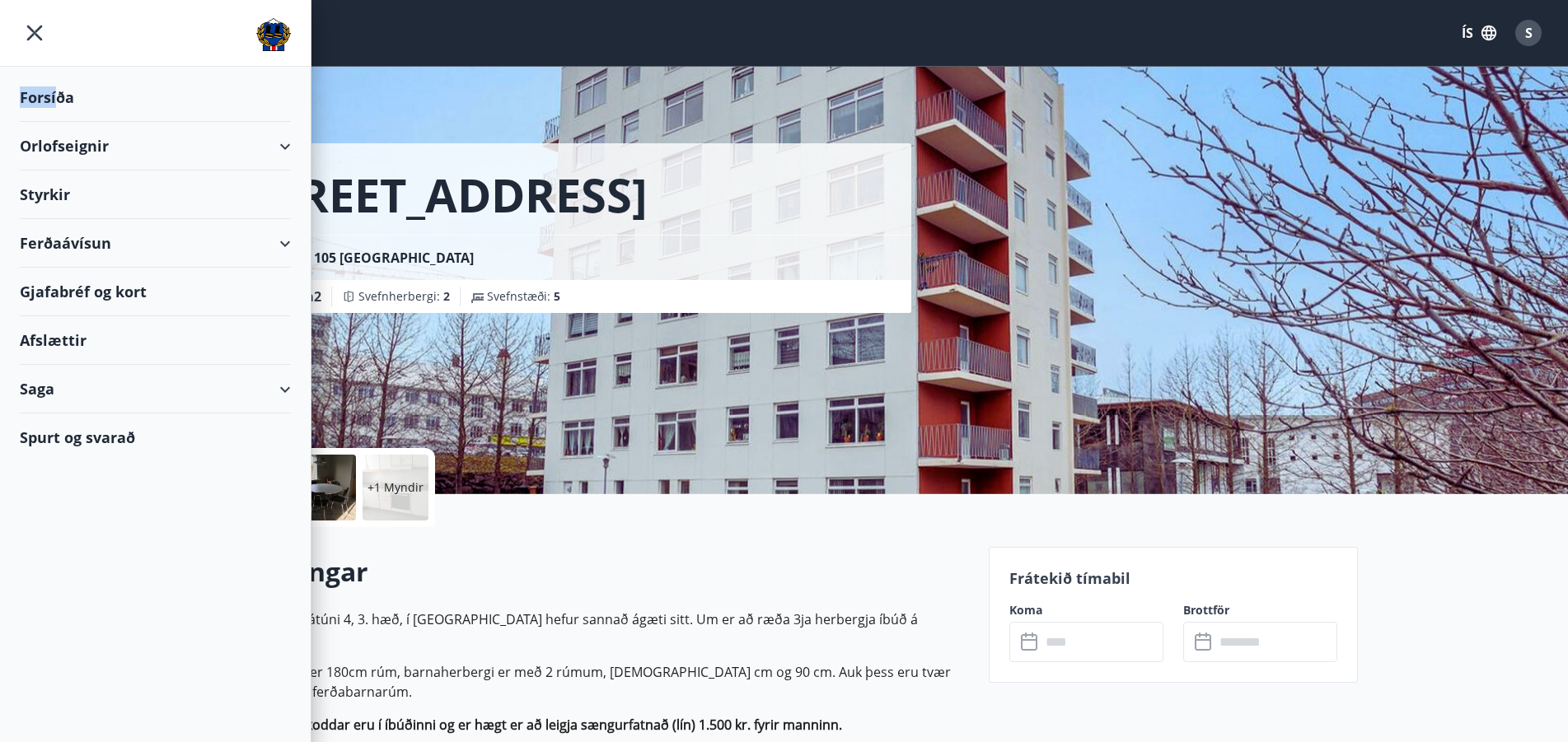
click at [59, 100] on div "Forsíða" at bounding box center [155, 97] width 271 height 49
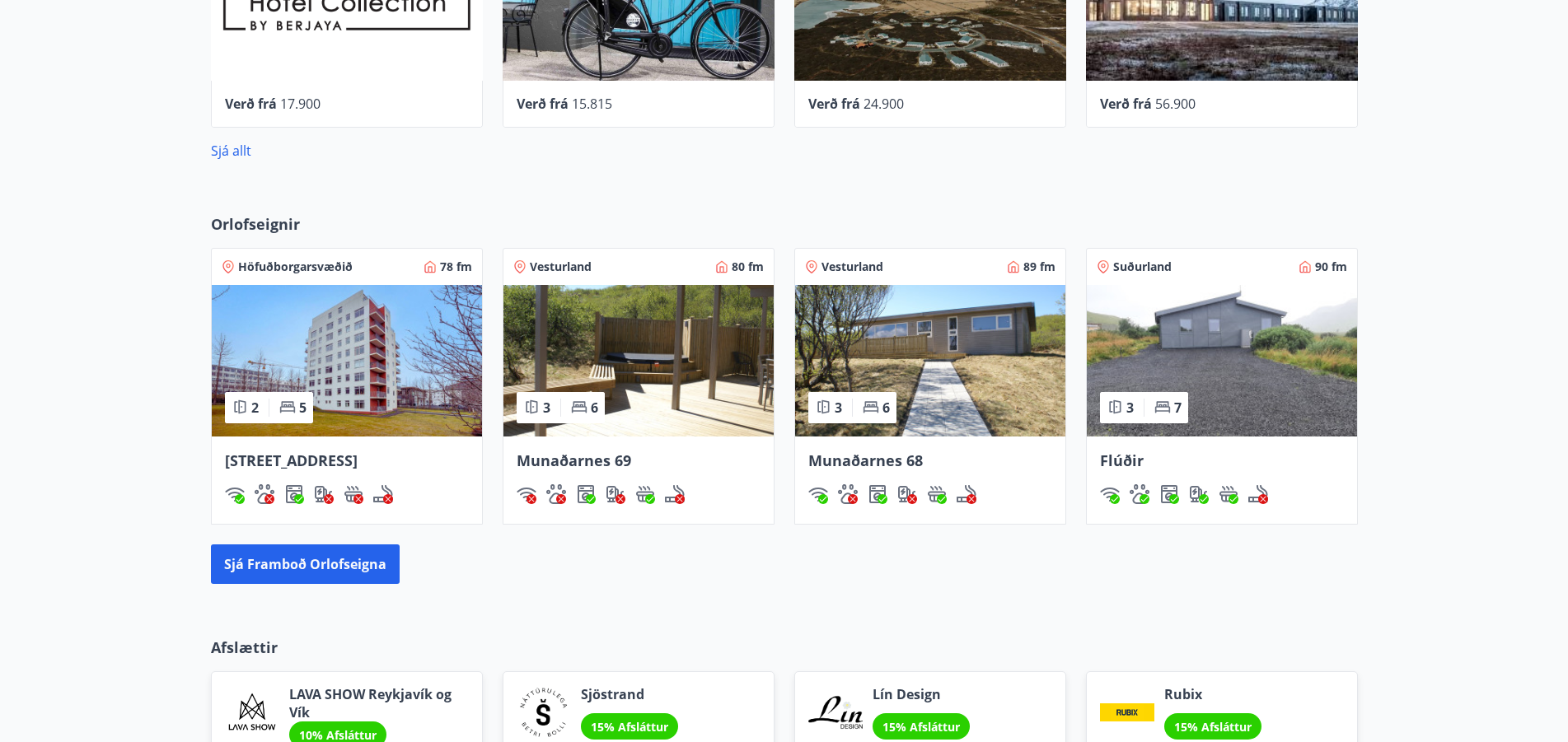
scroll to position [1009, 0]
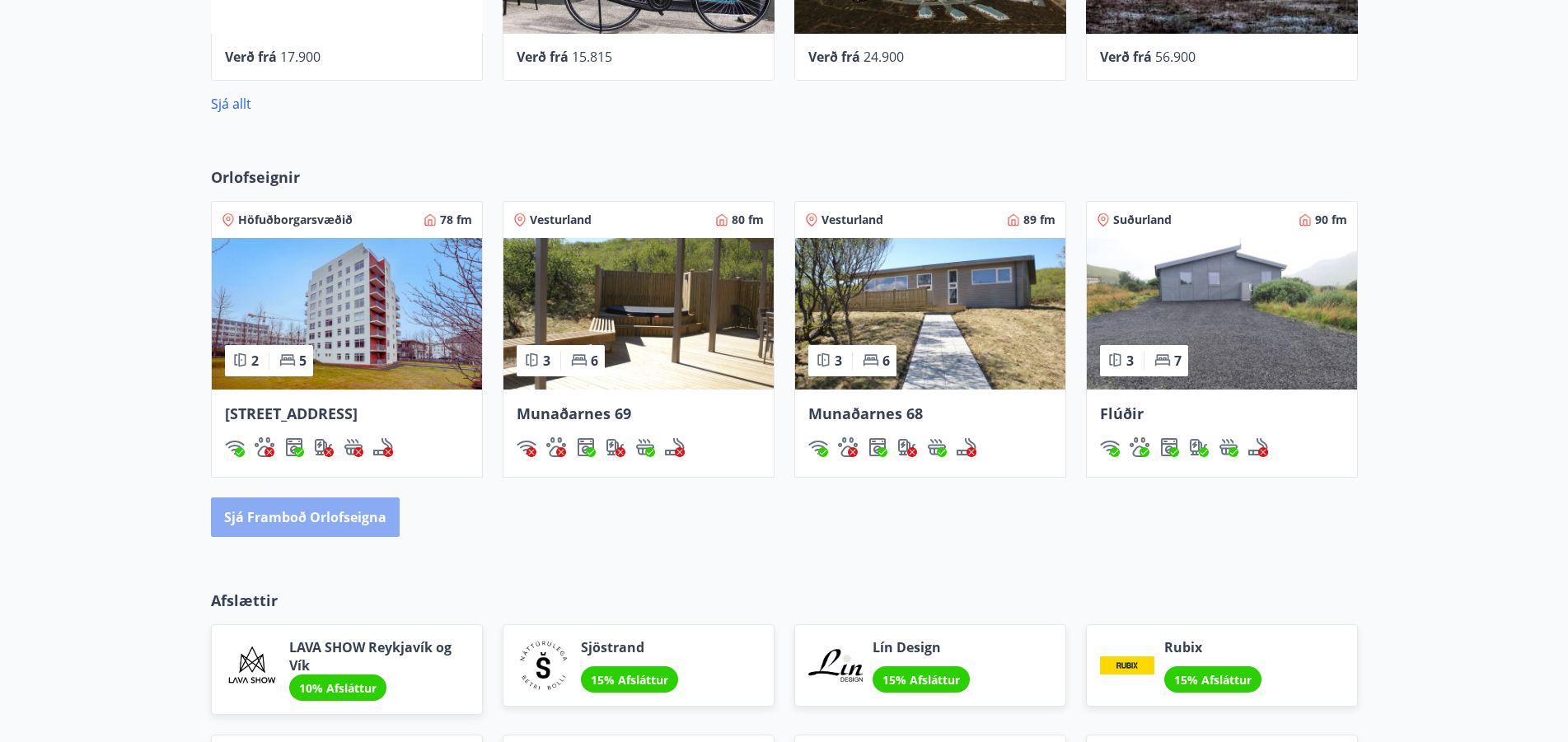
click at [290, 514] on button "Sjá framboð orlofseigna" at bounding box center [305, 517] width 189 height 40
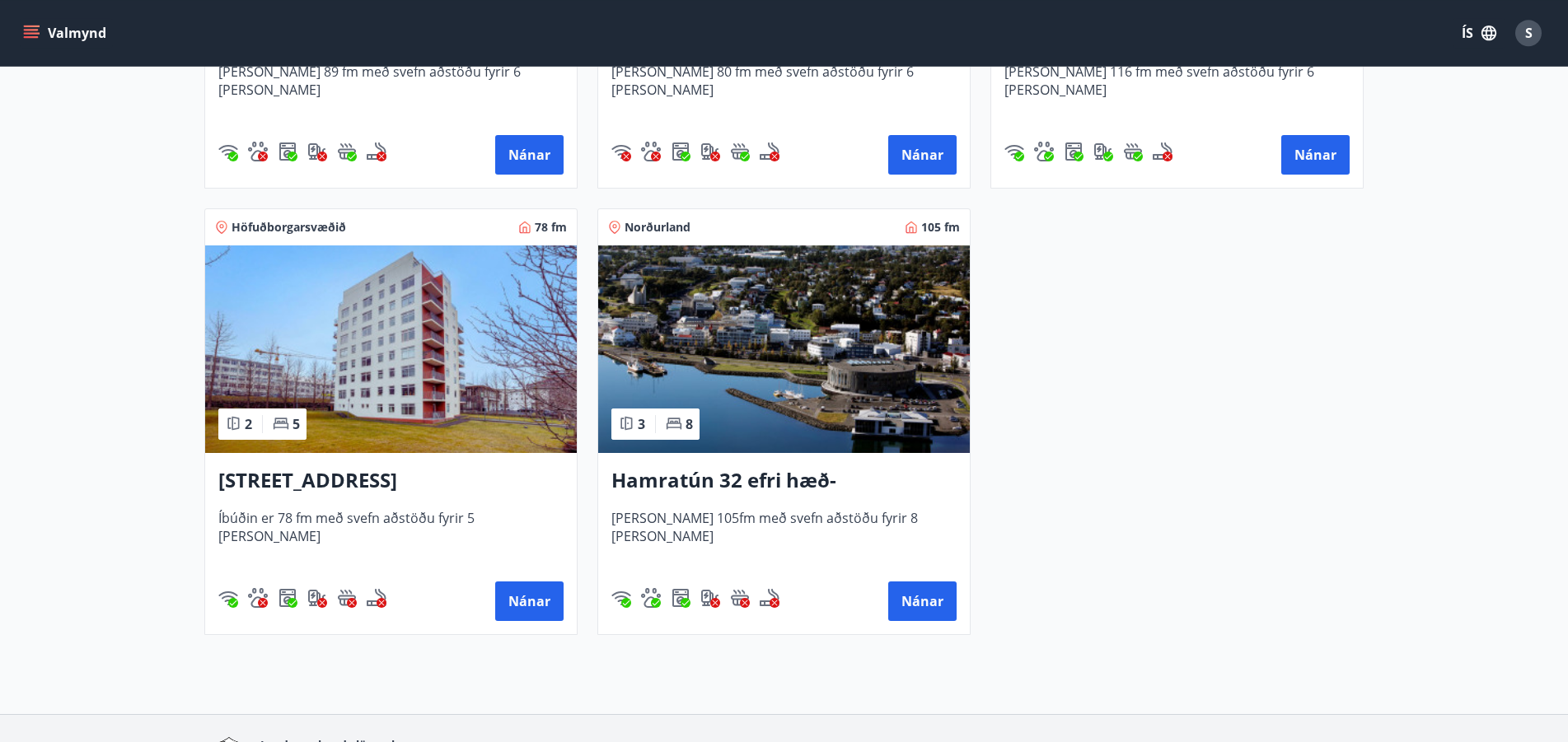
scroll to position [1093, 0]
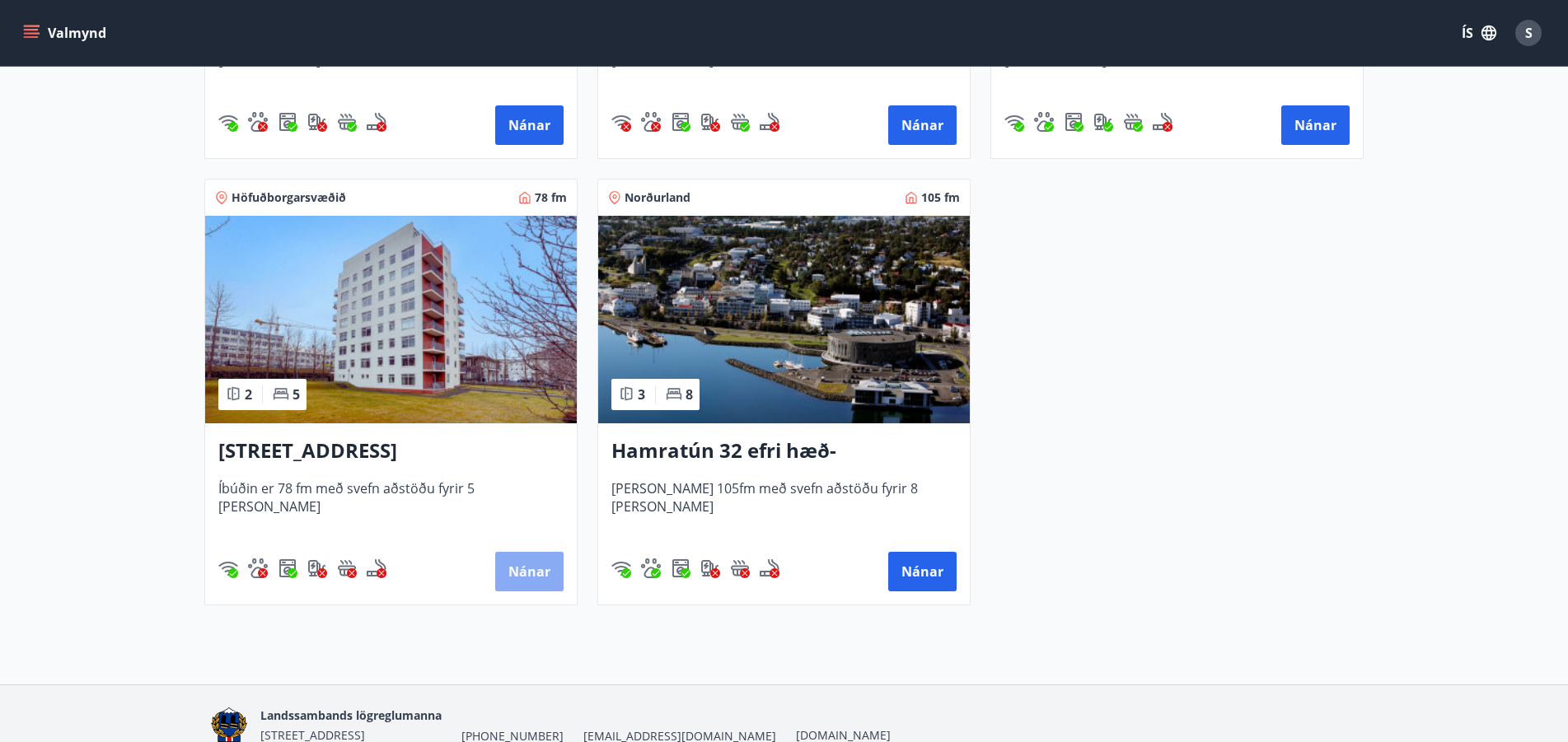
click at [530, 574] on button "Nánar" at bounding box center [529, 572] width 68 height 40
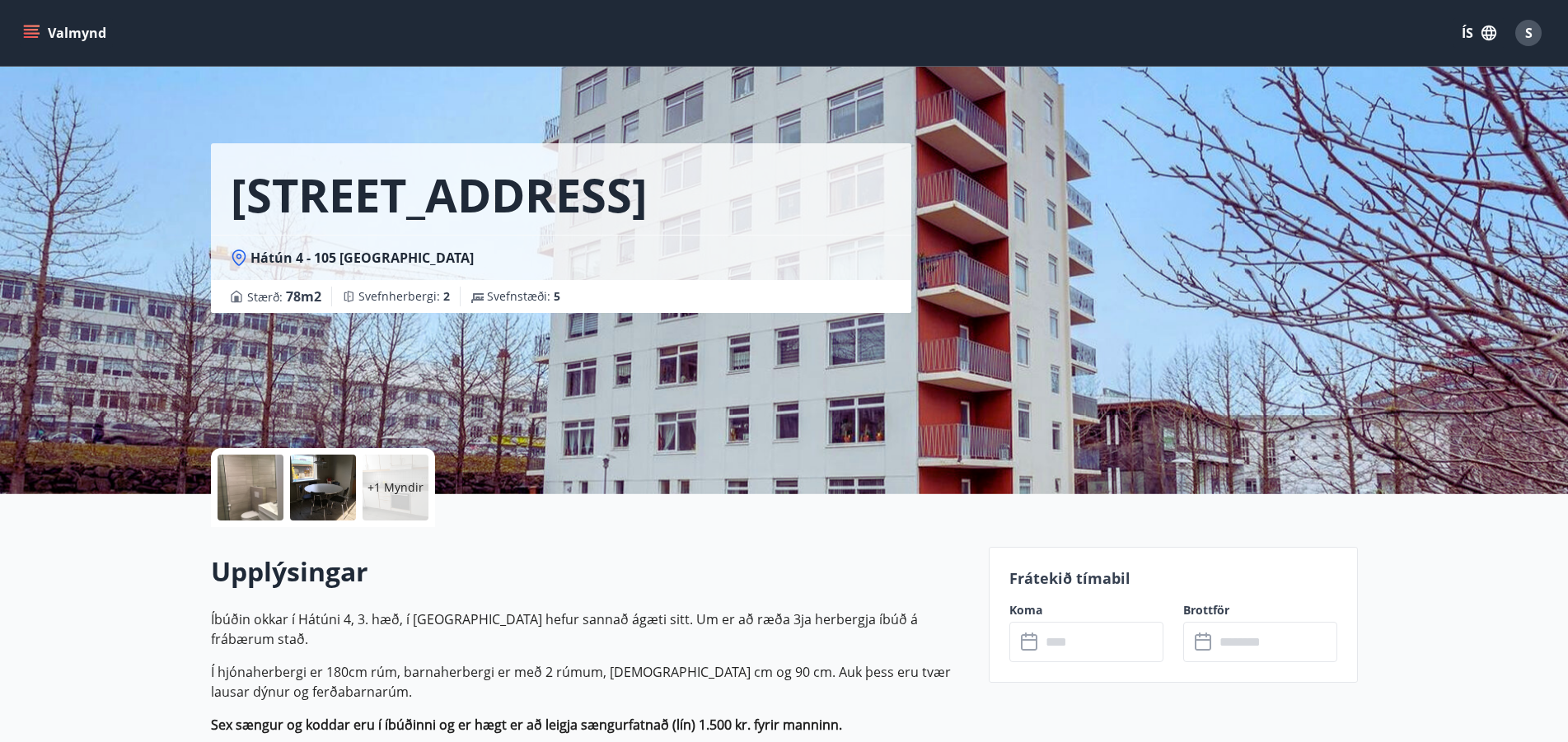
click at [29, 34] on icon "menu" at bounding box center [31, 33] width 16 height 16
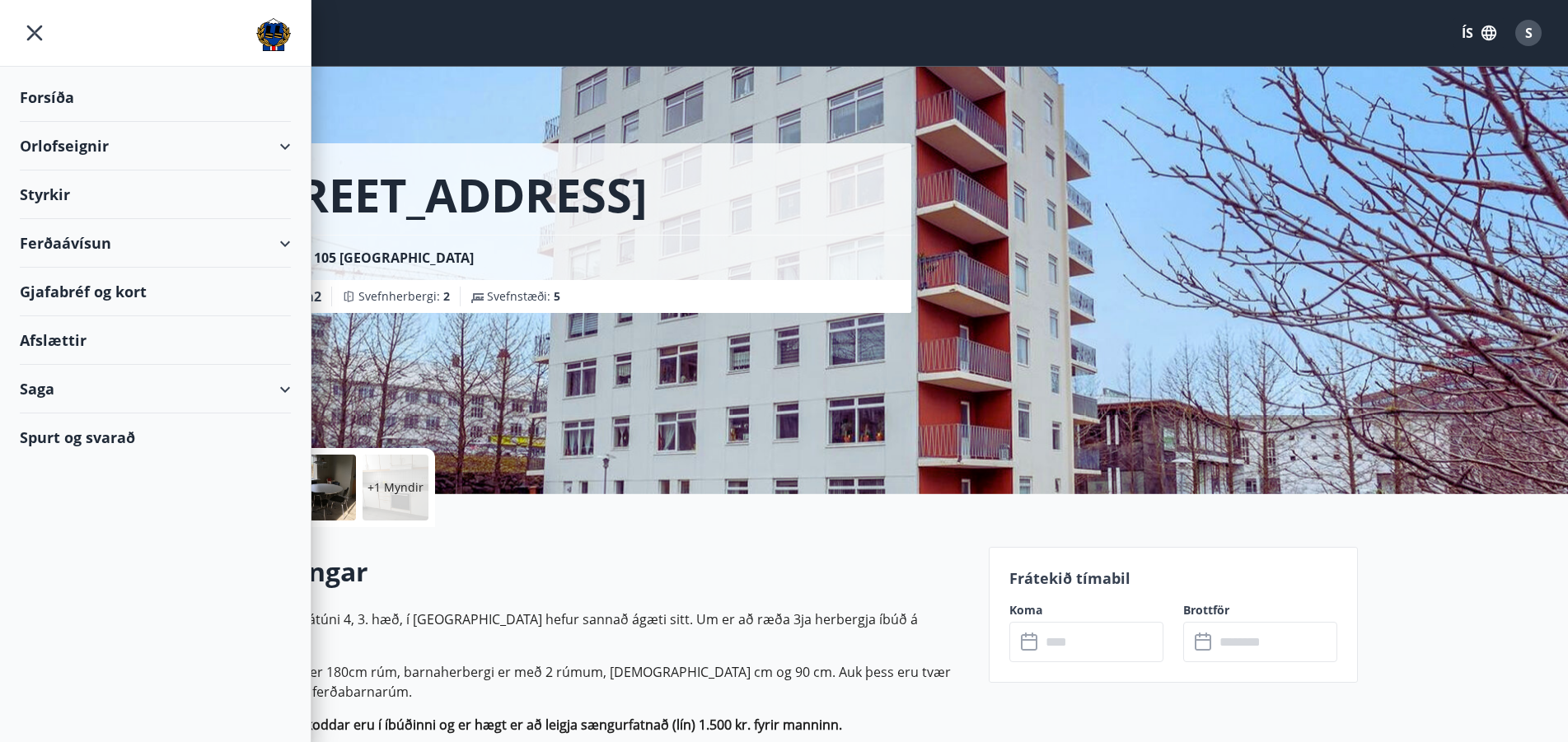
click at [271, 494] on div "Forsíða Orlofseignir Styrkir Ferðaávísun Gjafabréf og kort Afslættir Saga Spurt…" at bounding box center [156, 371] width 312 height 742
click at [157, 591] on div "Forsíða Orlofseignir Styrkir Ferðaávísun Gjafabréf og kort Afslættir Saga Spurt…" at bounding box center [156, 371] width 312 height 742
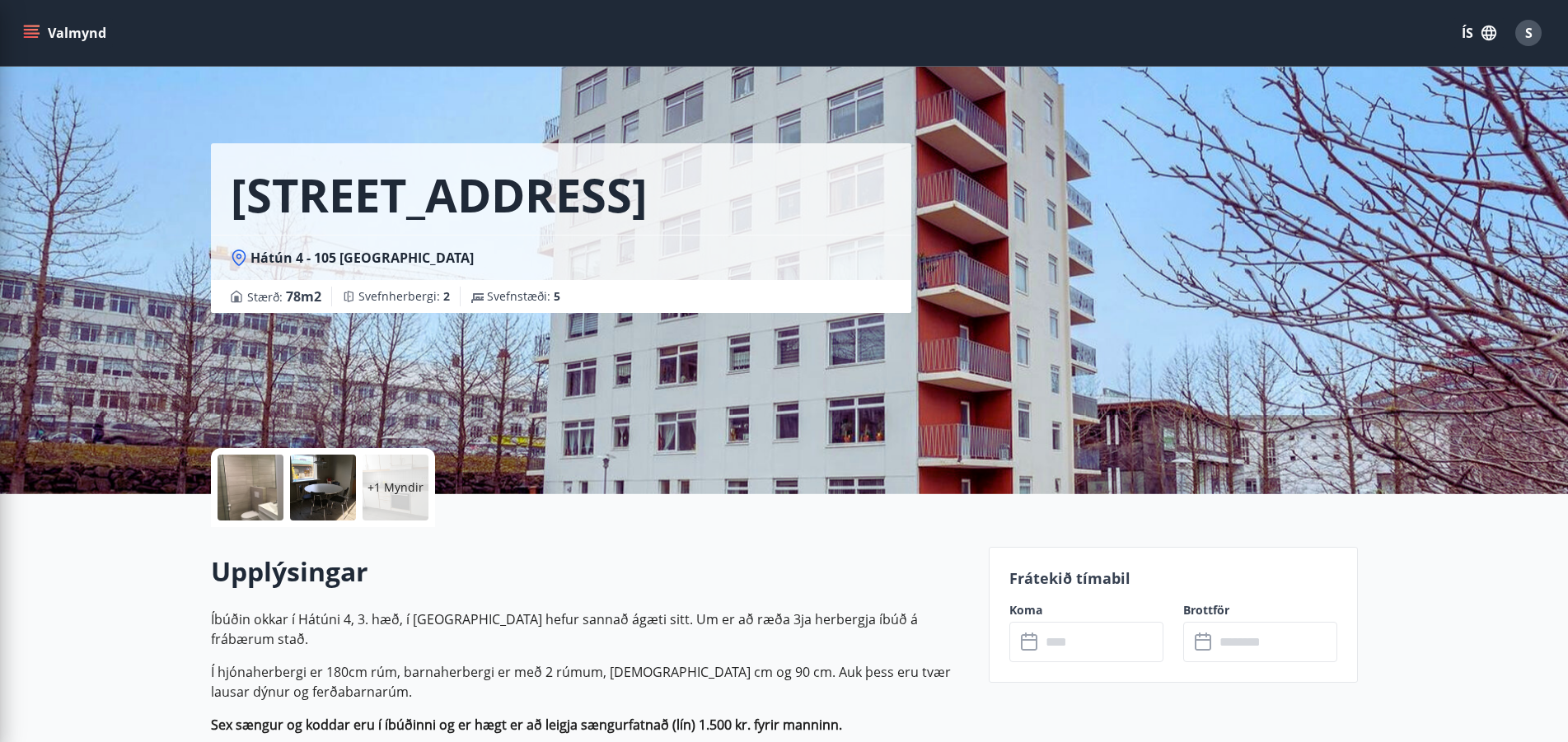
click at [1418, 416] on div "Hátún 4, Reykjavík Hátún 4 - 105 Reykjavík Stærð : 78 m2 Svefnherbergi : 2 Svef…" at bounding box center [784, 247] width 1568 height 494
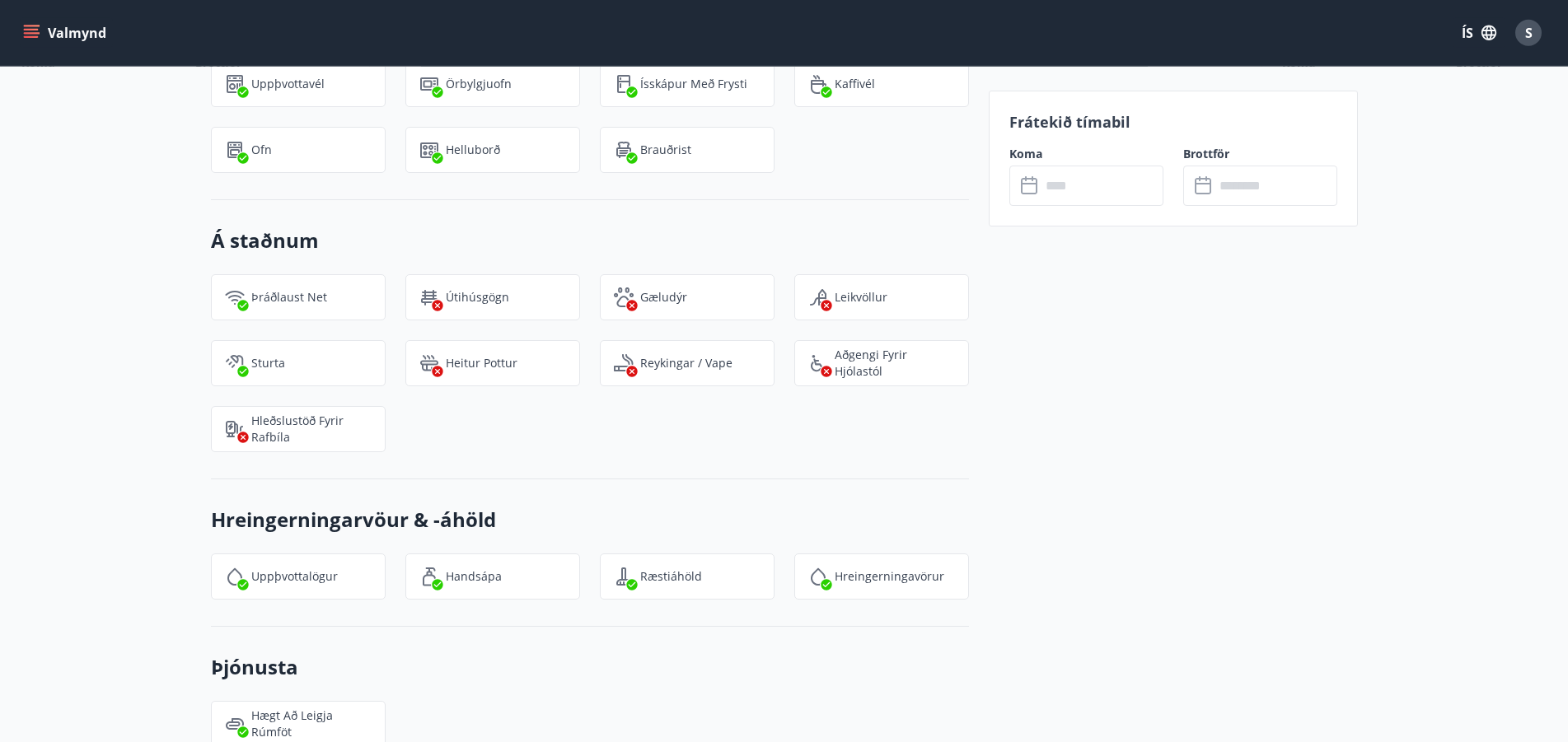
scroll to position [1552, 0]
